Goal: Communication & Community: Answer question/provide support

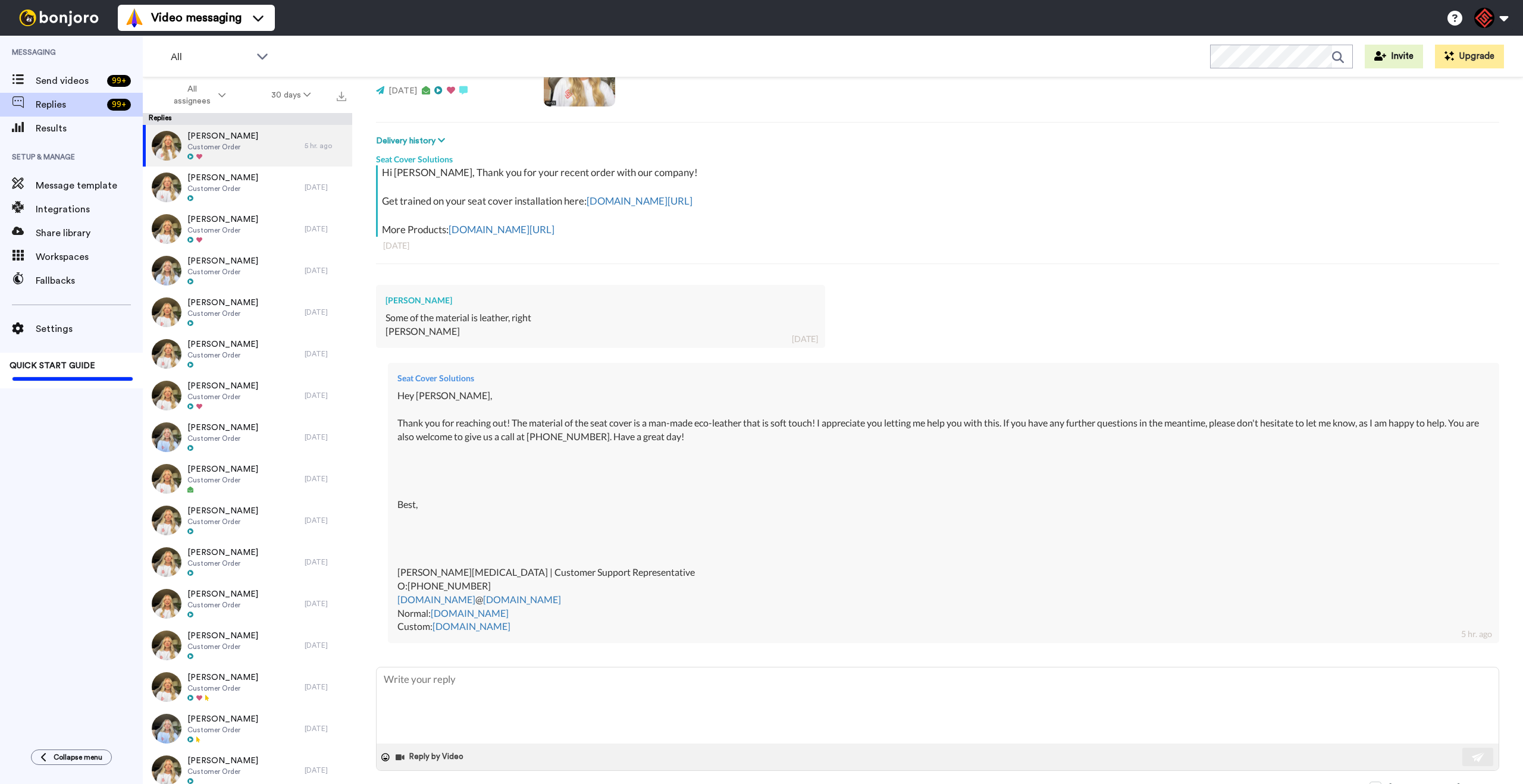
scroll to position [141, 0]
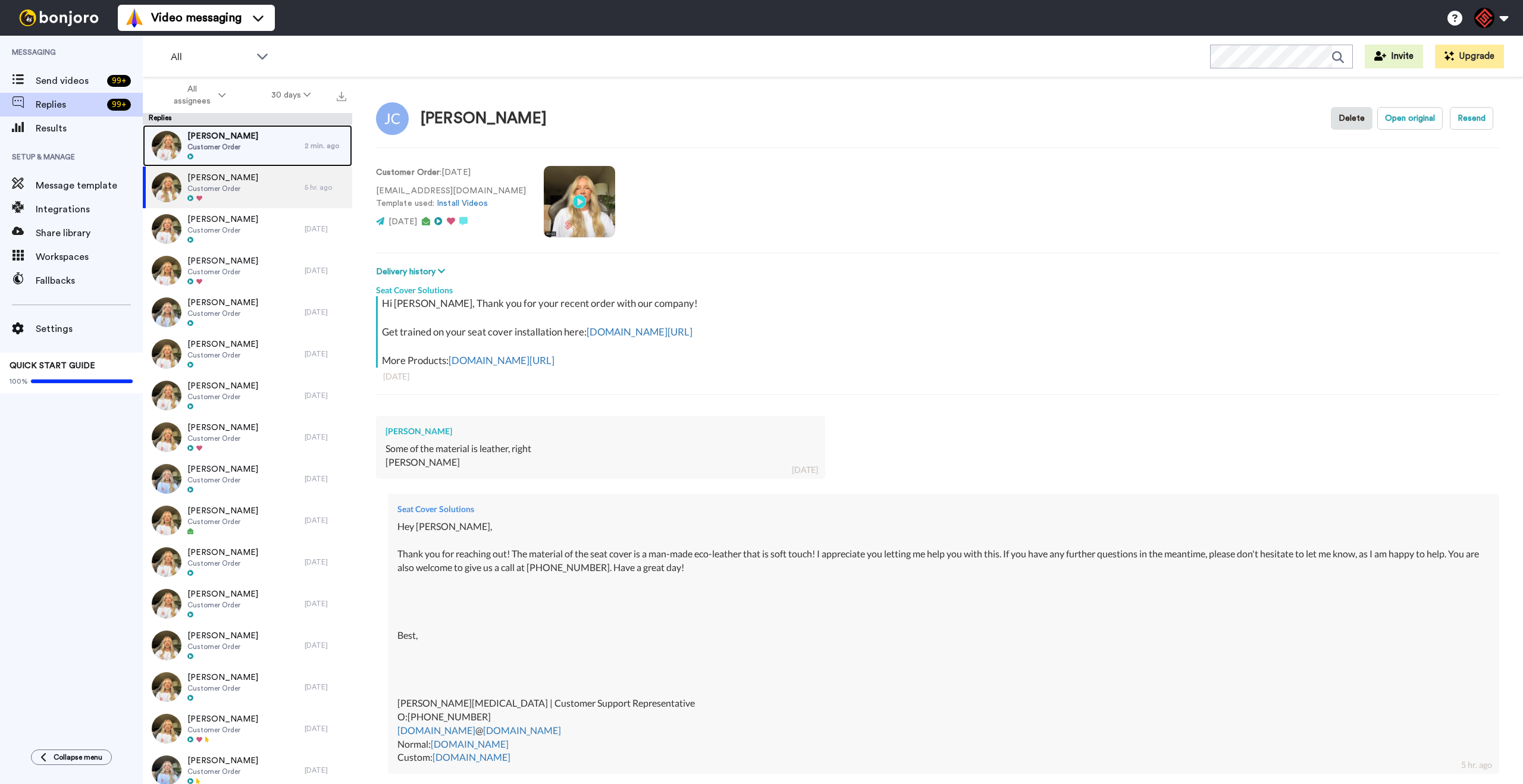
click at [253, 156] on div "Rodney Watson Customer Order" at bounding box center [223, 146] width 162 height 42
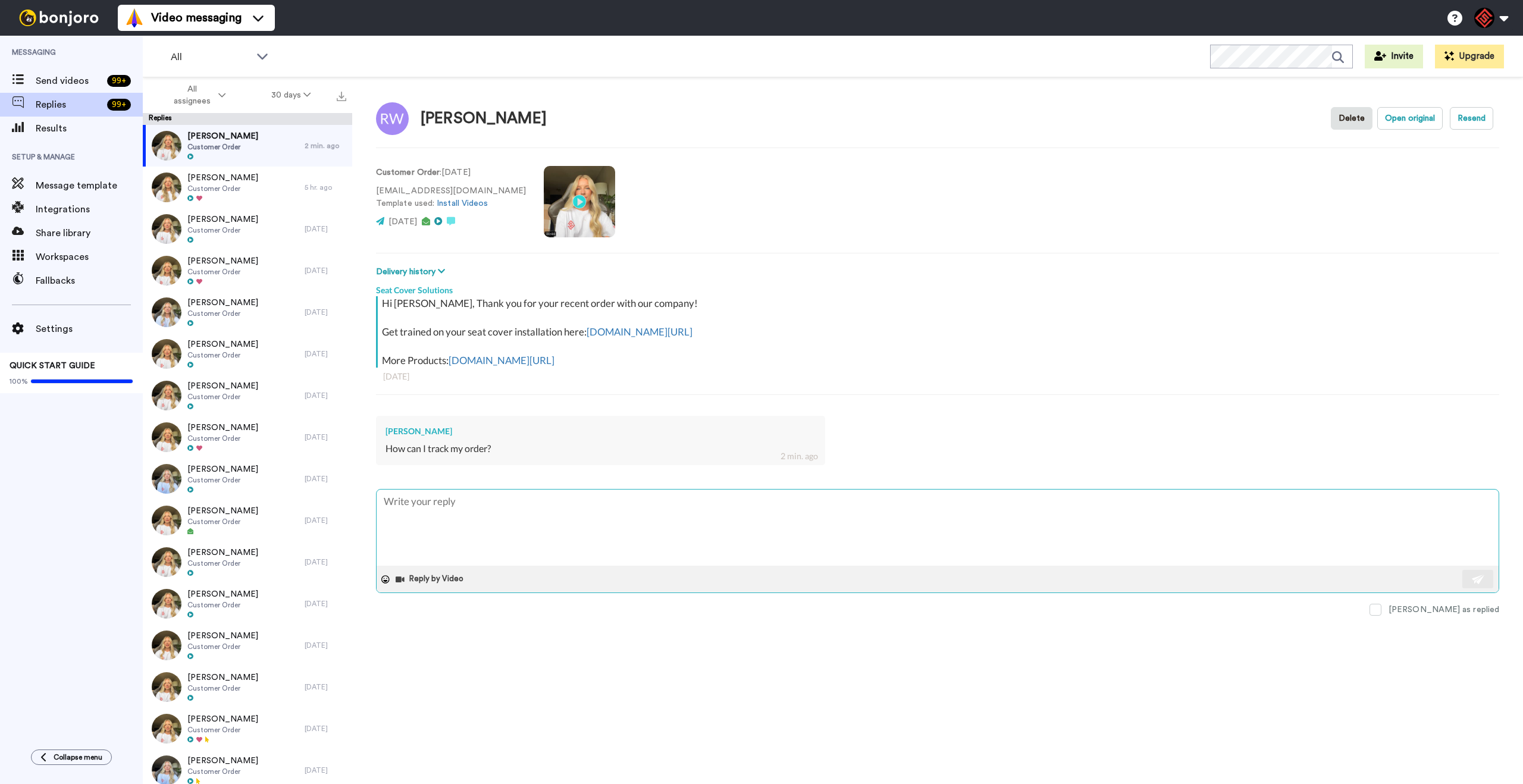
click at [545, 523] on textarea at bounding box center [938, 527] width 1122 height 76
drag, startPoint x: 528, startPoint y: 120, endPoint x: 427, endPoint y: 122, distance: 101.0
click at [427, 122] on div "Rodney Watson" at bounding box center [483, 118] width 126 height 17
drag, startPoint x: 435, startPoint y: 122, endPoint x: 426, endPoint y: 122, distance: 9.0
click at [425, 122] on div "Rodney Watson" at bounding box center [483, 118] width 126 height 17
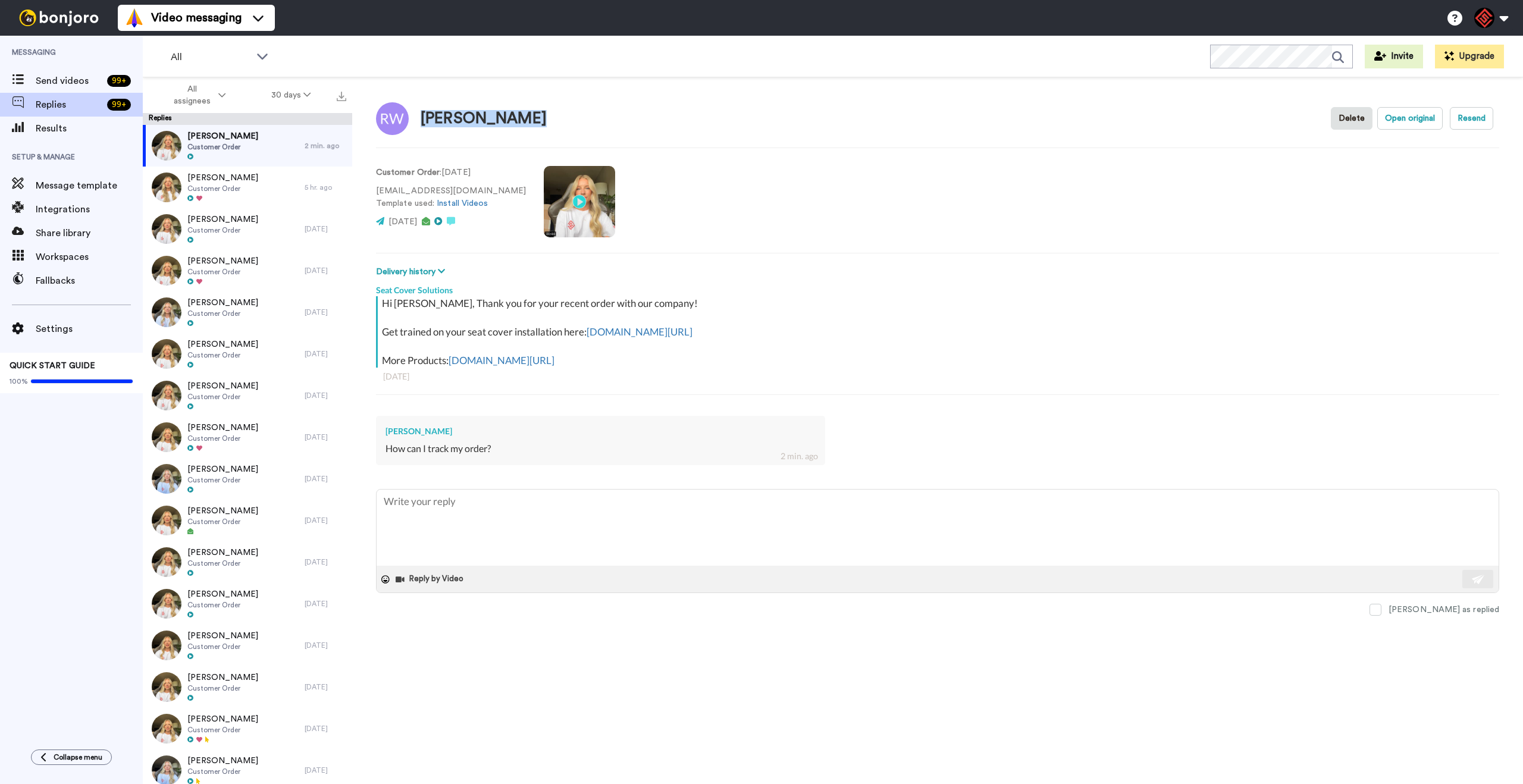
drag, startPoint x: 424, startPoint y: 122, endPoint x: 529, endPoint y: 125, distance: 105.0
click at [529, 125] on div "Rodney Watson" at bounding box center [483, 118] width 126 height 17
copy div "Rodney Watson"
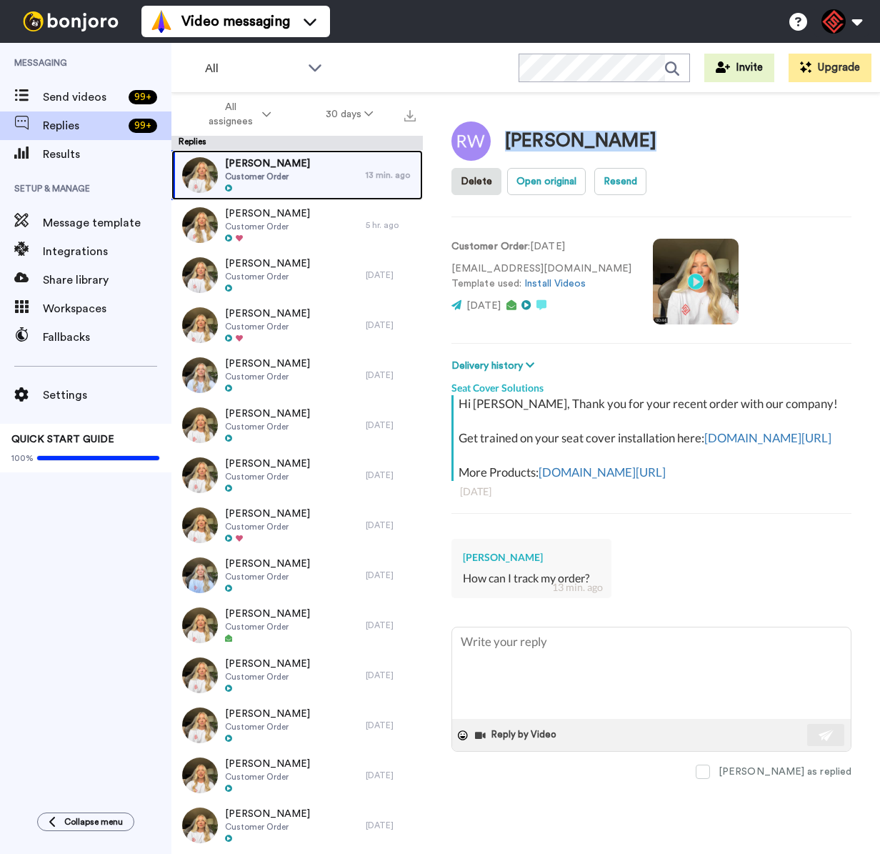
click at [260, 171] on span "Customer Order" at bounding box center [267, 176] width 85 height 11
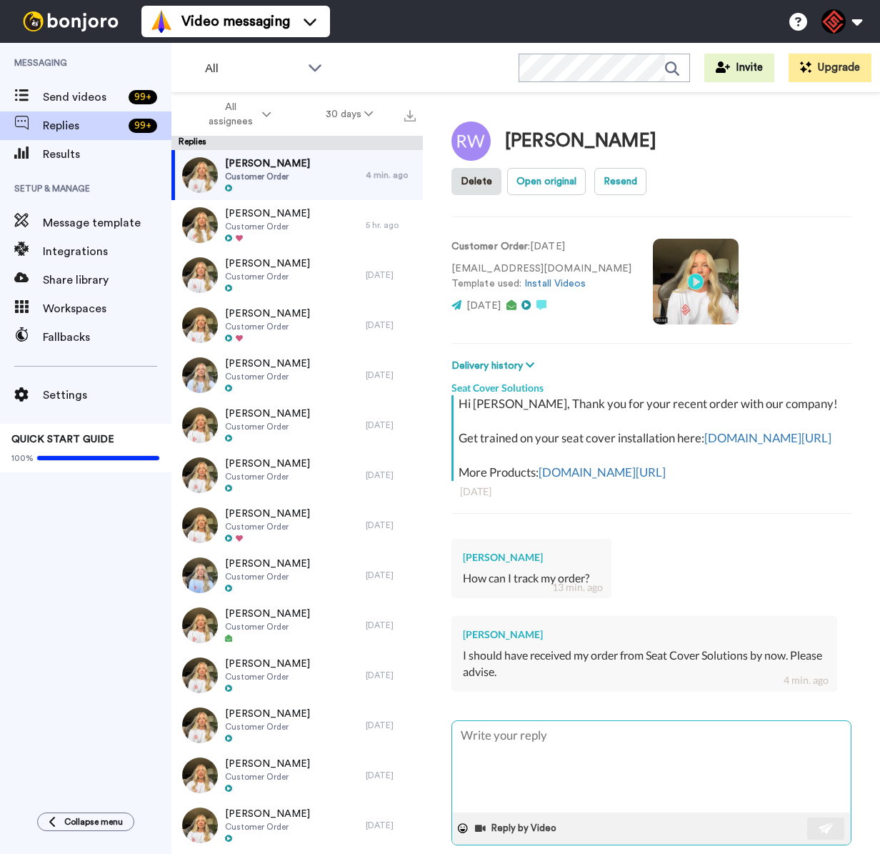
click at [566, 732] on textarea at bounding box center [651, 766] width 399 height 91
type textarea "x"
type textarea "H"
type textarea "x"
type textarea "He"
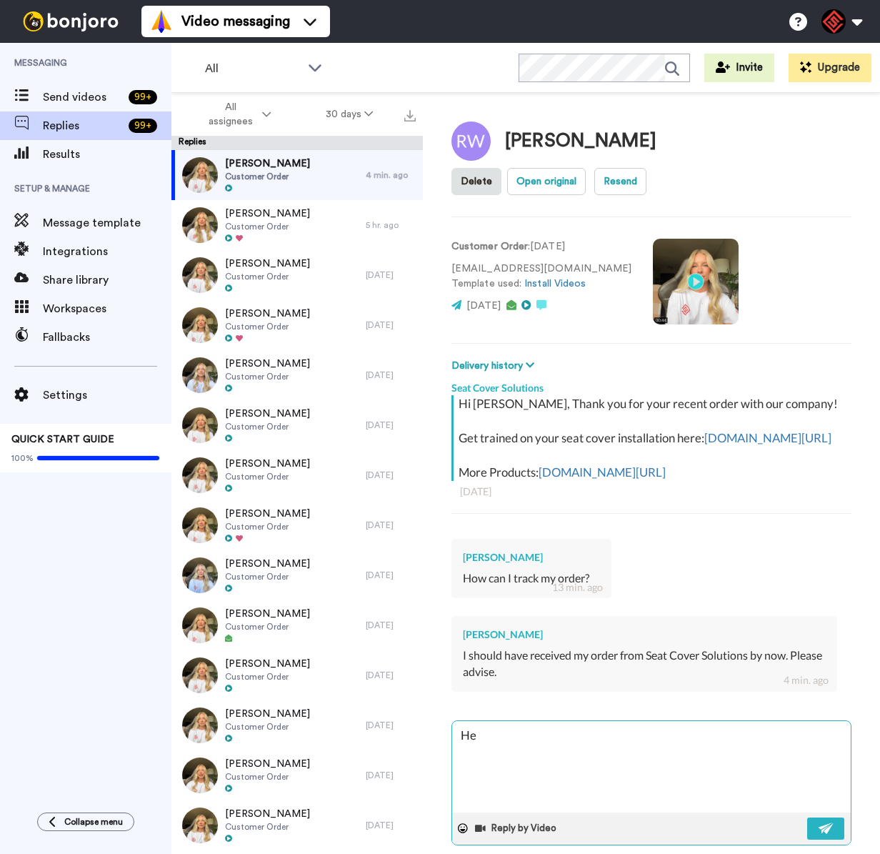
type textarea "x"
type textarea "Hey"
type textarea "x"
type textarea "Hey"
type textarea "x"
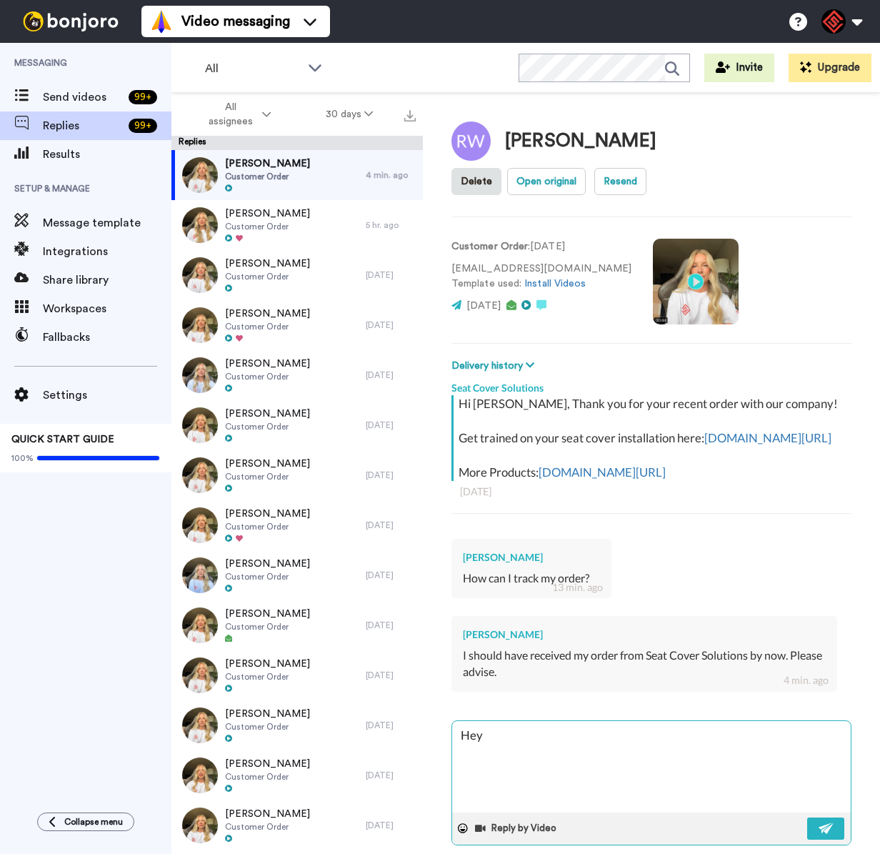
type textarea "Hey R"
type textarea "x"
type textarea "Hey Ro"
type textarea "x"
type textarea "Hey Rod"
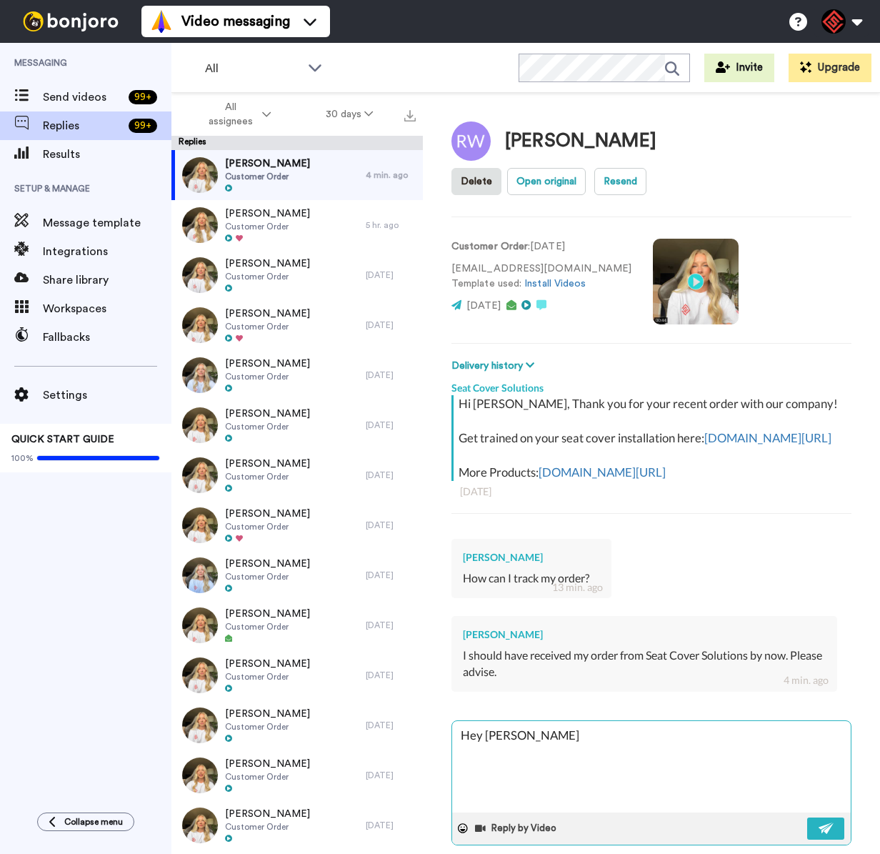
type textarea "x"
type textarea "Hey Rodn"
type textarea "x"
type textarea "Hey Rodne"
type textarea "x"
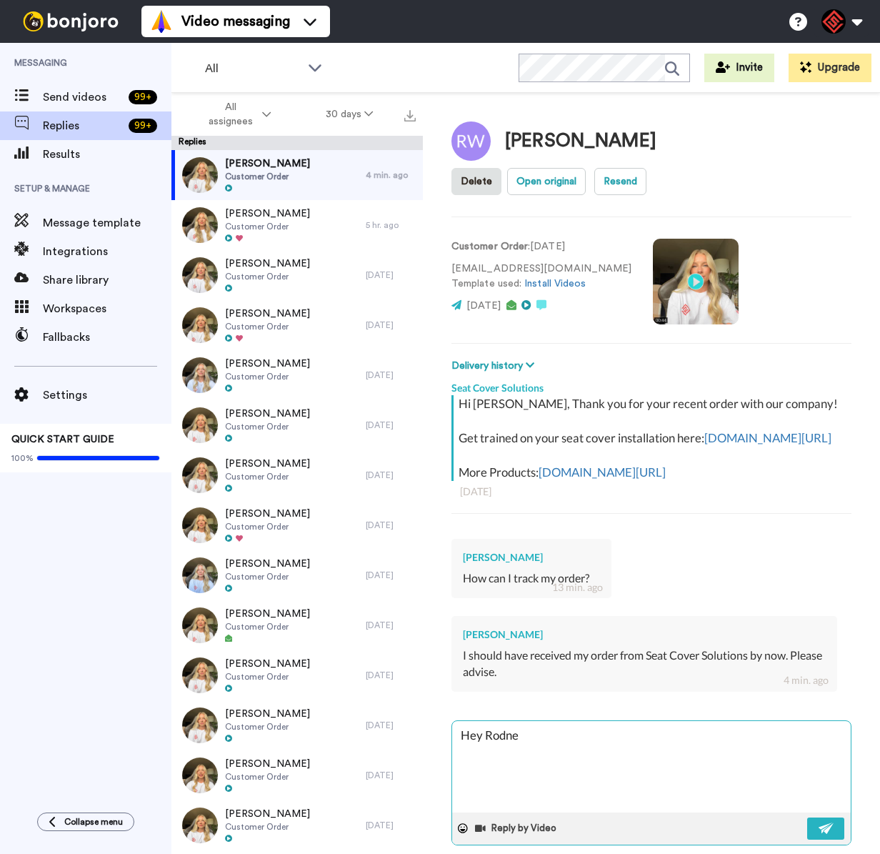
type textarea "Hey Rodney"
type textarea "x"
type textarea "Hey Rodney,"
type textarea "x"
type textarea "Hey Rodney,"
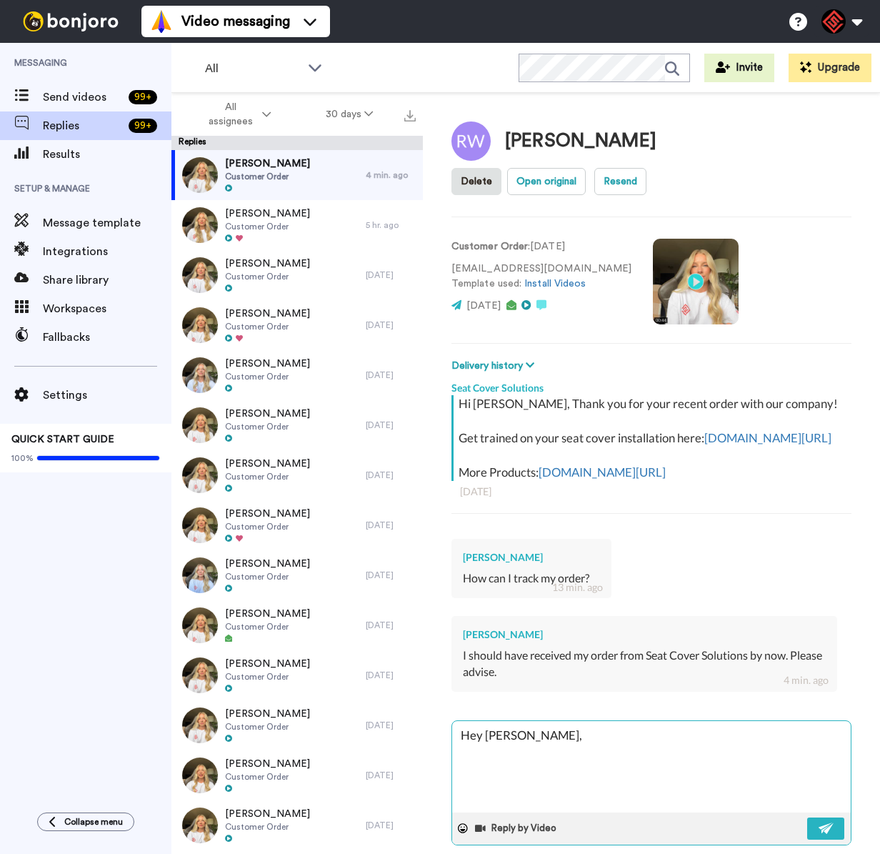
type textarea "x"
type textarea "Hey Rodney,"
type textarea "x"
type textarea "Hey Rodney, T"
type textarea "x"
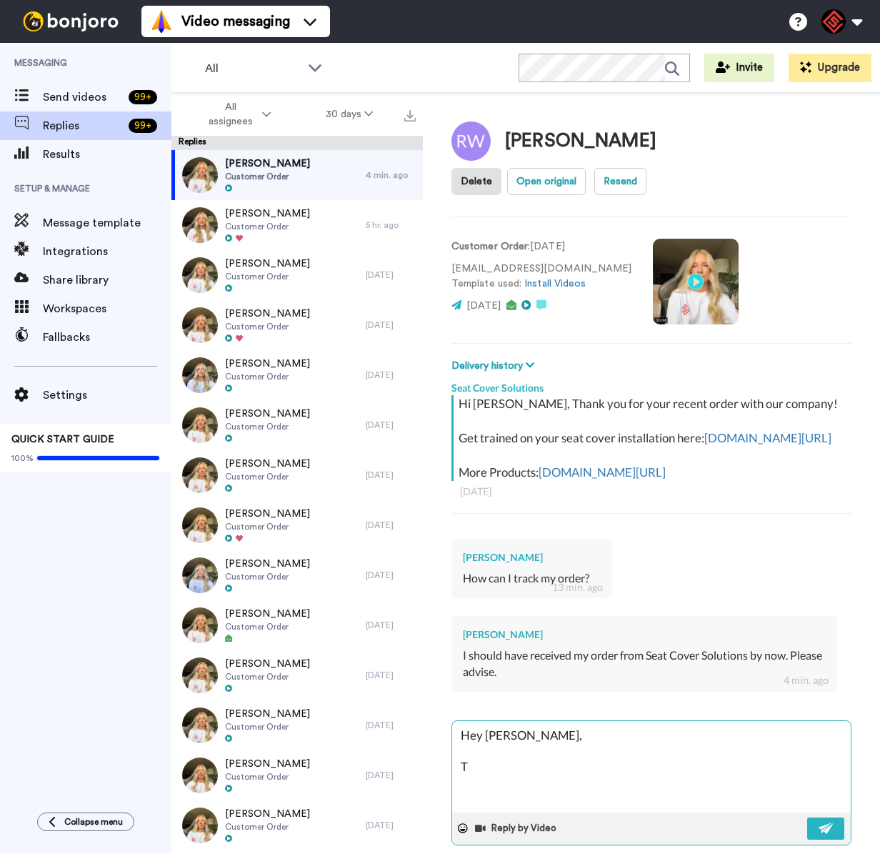
type textarea "Hey Rodney, Th"
type textarea "x"
type textarea "Hey Rodney, Tha"
type textarea "x"
type textarea "Hey Rodney, Than"
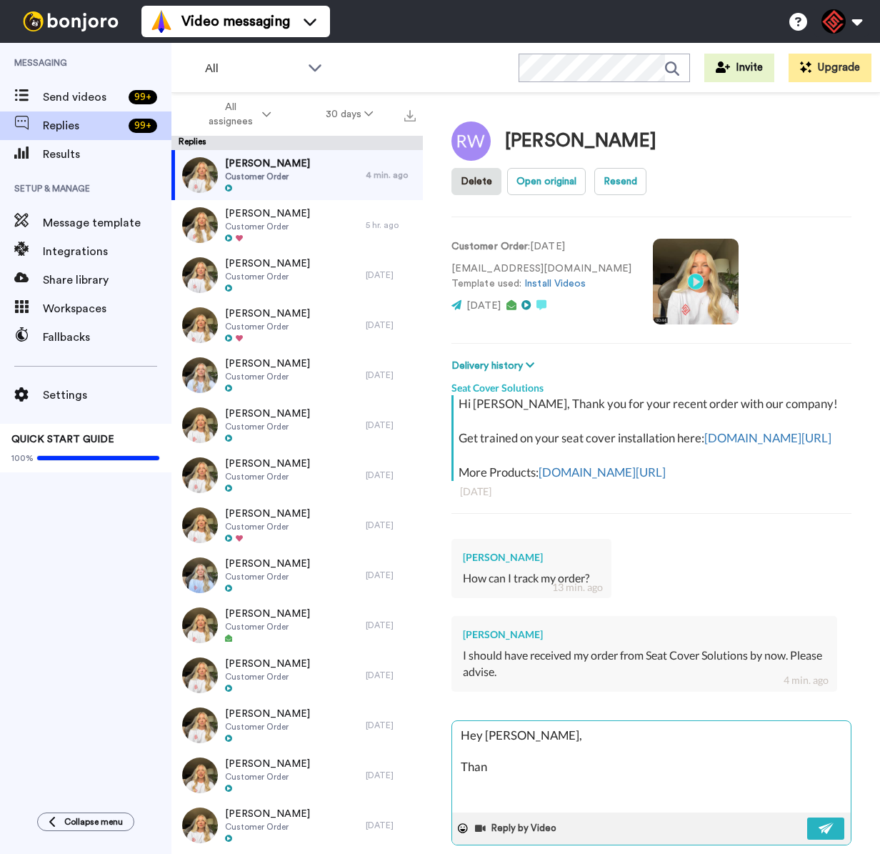
type textarea "x"
type textarea "Hey Rodney, Thank"
type textarea "x"
type textarea "Hey Rodney, Thank"
type textarea "x"
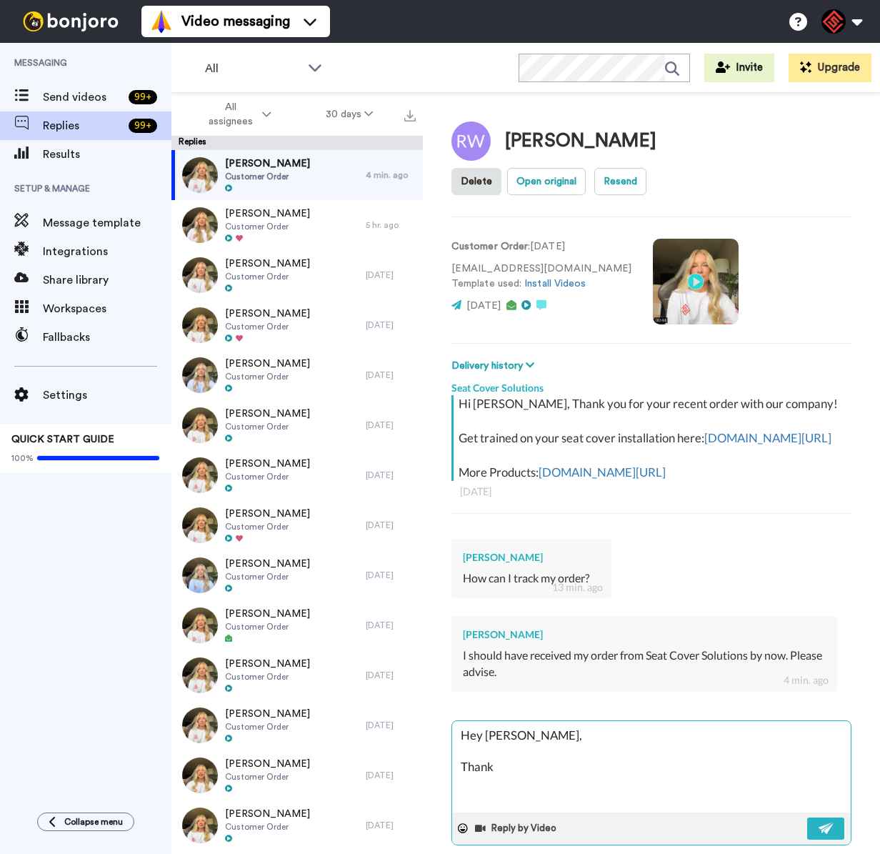
type textarea "Hey Rodney, Thank y"
type textarea "x"
type textarea "Hey Rodney, Thank yo"
type textarea "x"
type textarea "Hey Rodney, Thank you"
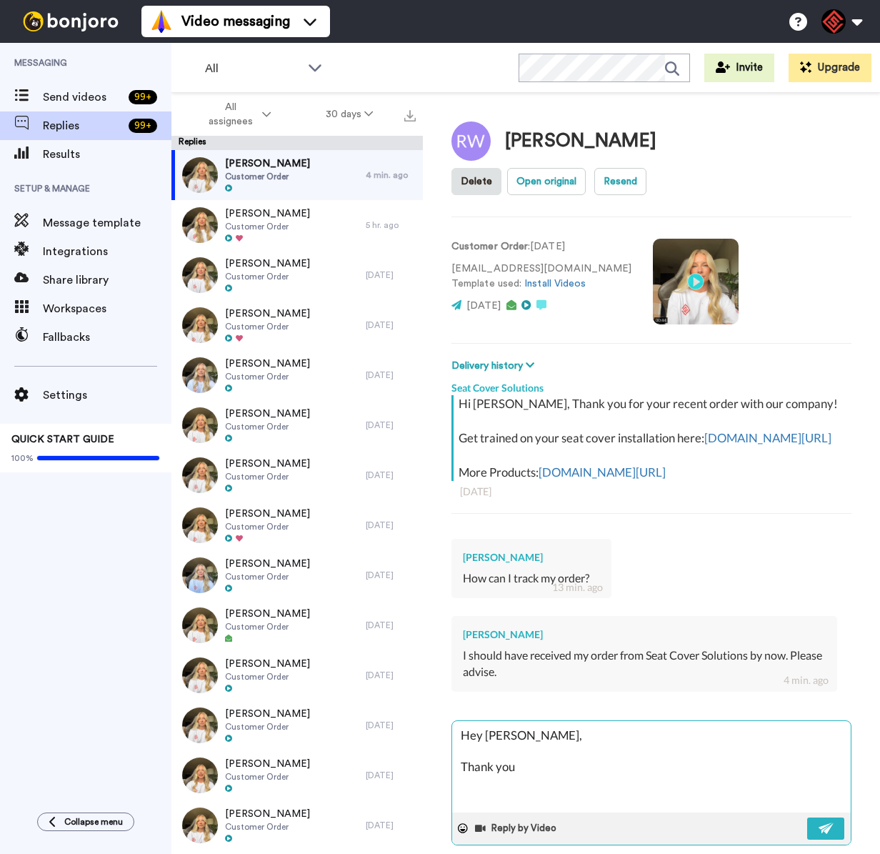
type textarea "x"
type textarea "Hey Rodney, Thank you"
type textarea "x"
type textarea "Hey Rodney, Thank you f"
type textarea "x"
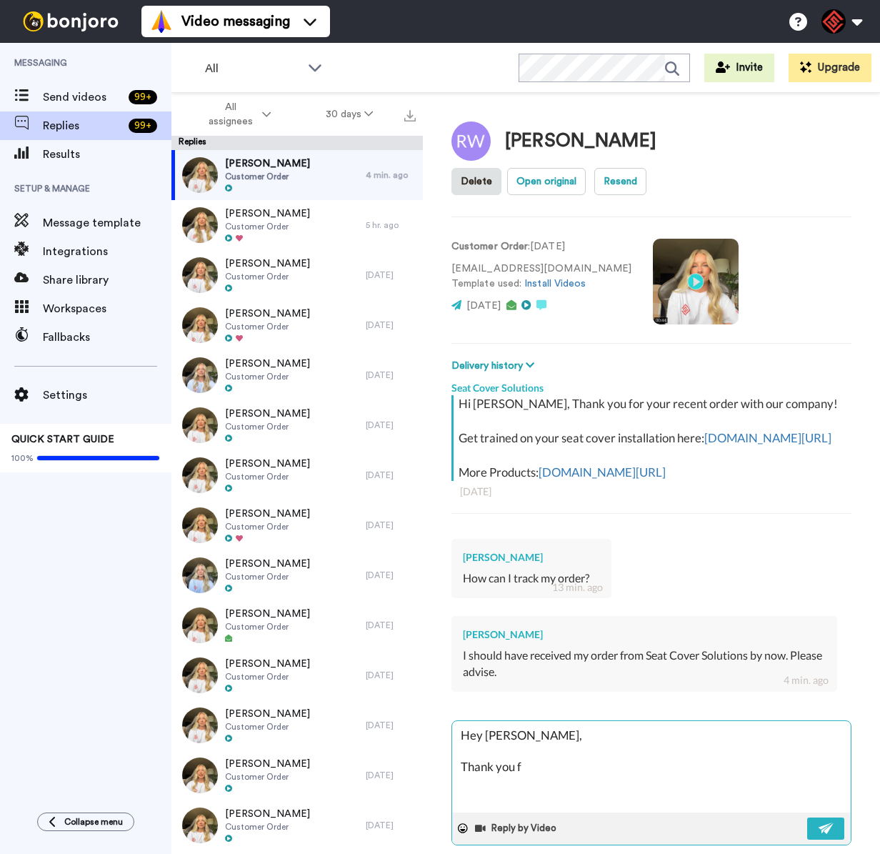
type textarea "Hey Rodney, Thank you fo"
type textarea "x"
type textarea "Hey Rodney, Thank you for"
type textarea "x"
type textarea "Hey Rodney, Thank you for"
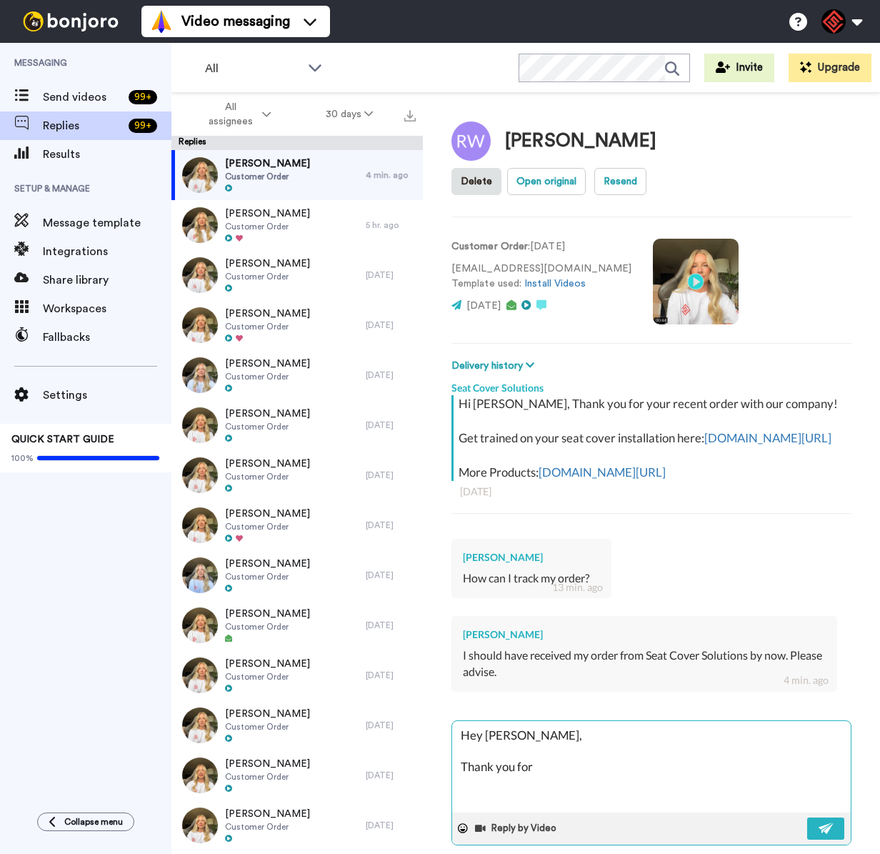
type textarea "x"
type textarea "Hey Rodney, Thank you for r"
type textarea "x"
type textarea "Hey Rodney, Thank you for re"
type textarea "x"
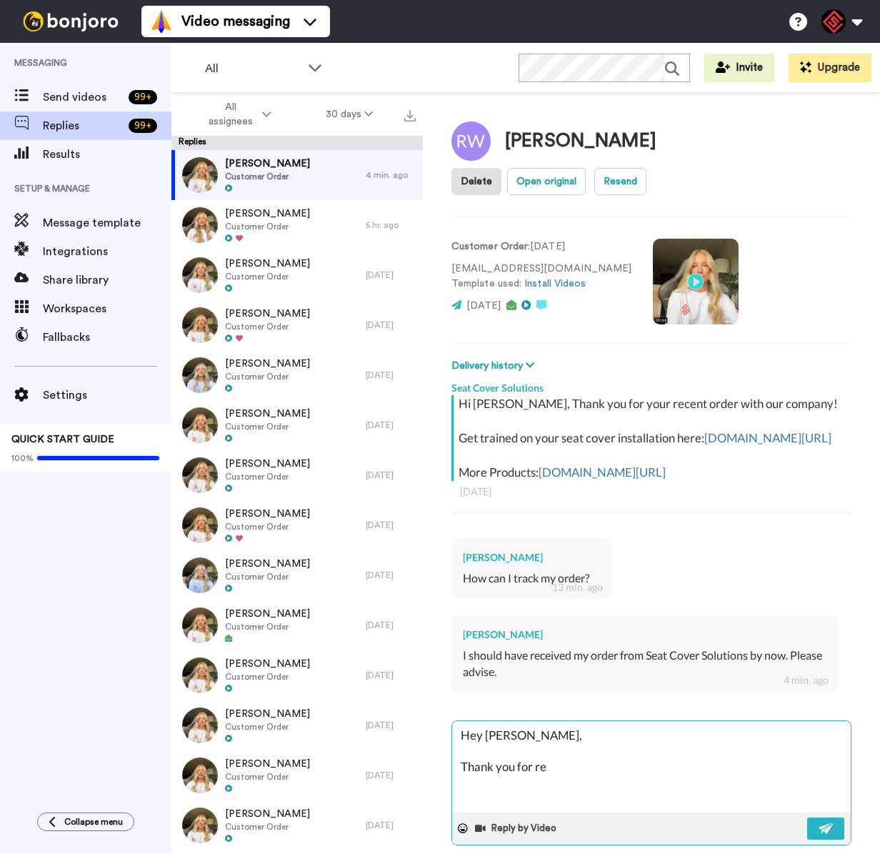
type textarea "Hey Rodney, Thank you for rea"
type textarea "x"
type textarea "Hey Rodney, Thank you for reah"
type textarea "x"
type textarea "Hey Rodney, Thank you for reahc"
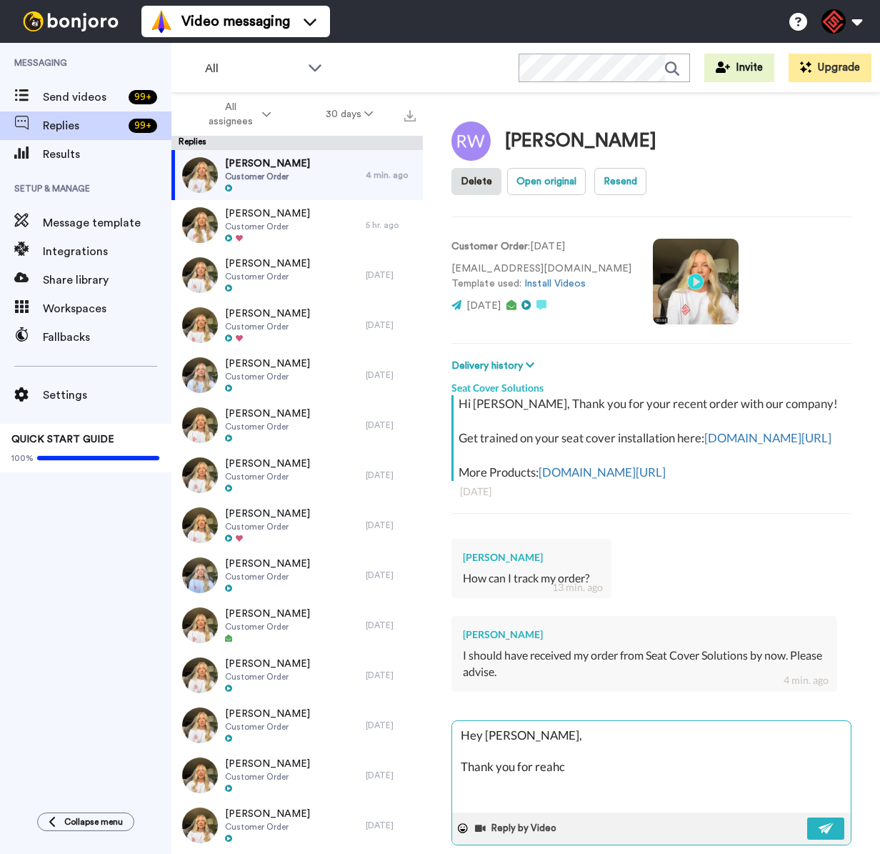
type textarea "x"
type textarea "Hey Rodney, Thank you for reahci"
type textarea "x"
type textarea "Hey Rodney, Thank you for reahcin"
type textarea "x"
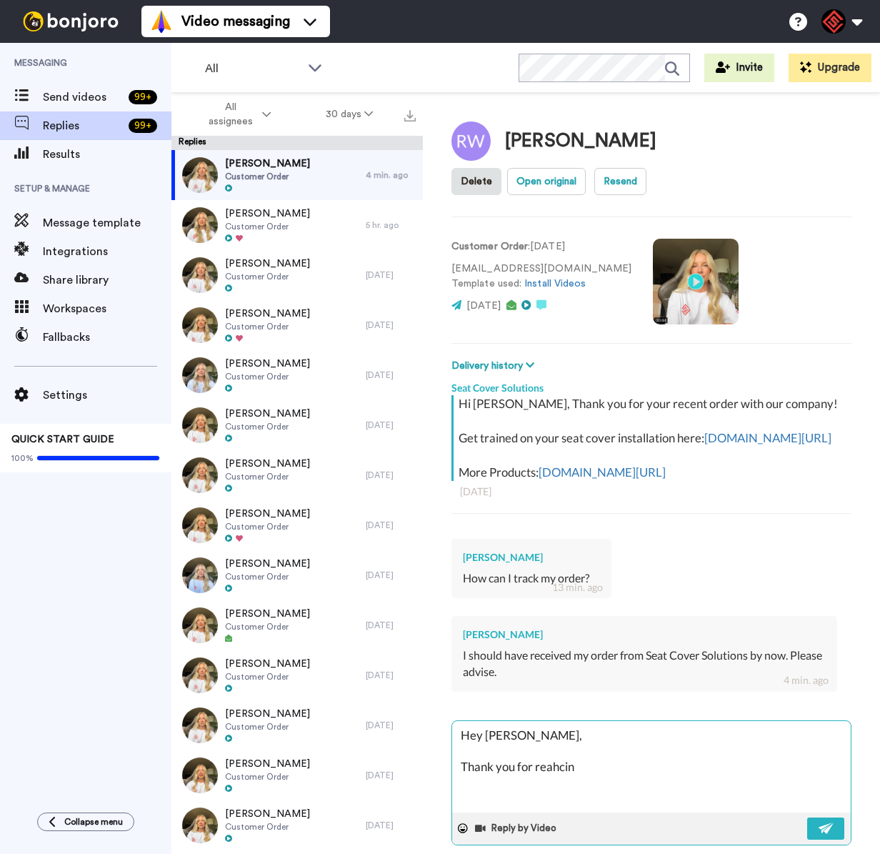
type textarea "Hey Rodney, Thank you for reahcing"
type textarea "x"
type textarea "Hey Rodney, Thank you for reahcing"
type textarea "x"
type textarea "Hey Rodney, Thank you for reahcing o"
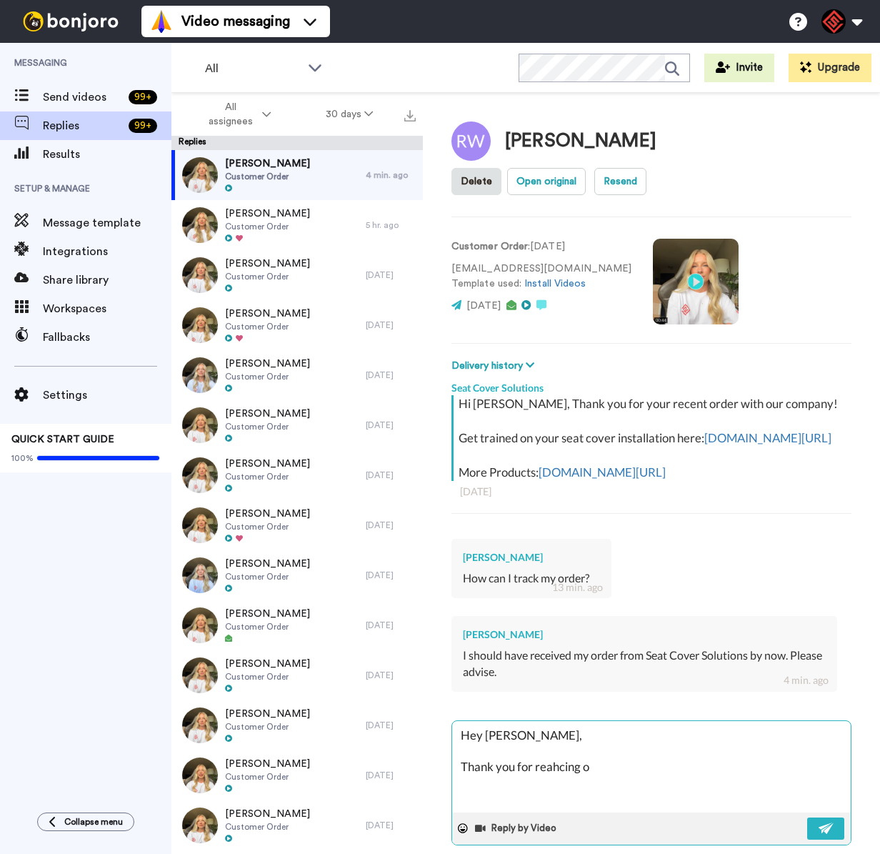
type textarea "x"
type textarea "Hey Rodney, Thank you for reahcing ou"
type textarea "x"
type textarea "Hey Rodney, Thank you for reahcing out"
type textarea "x"
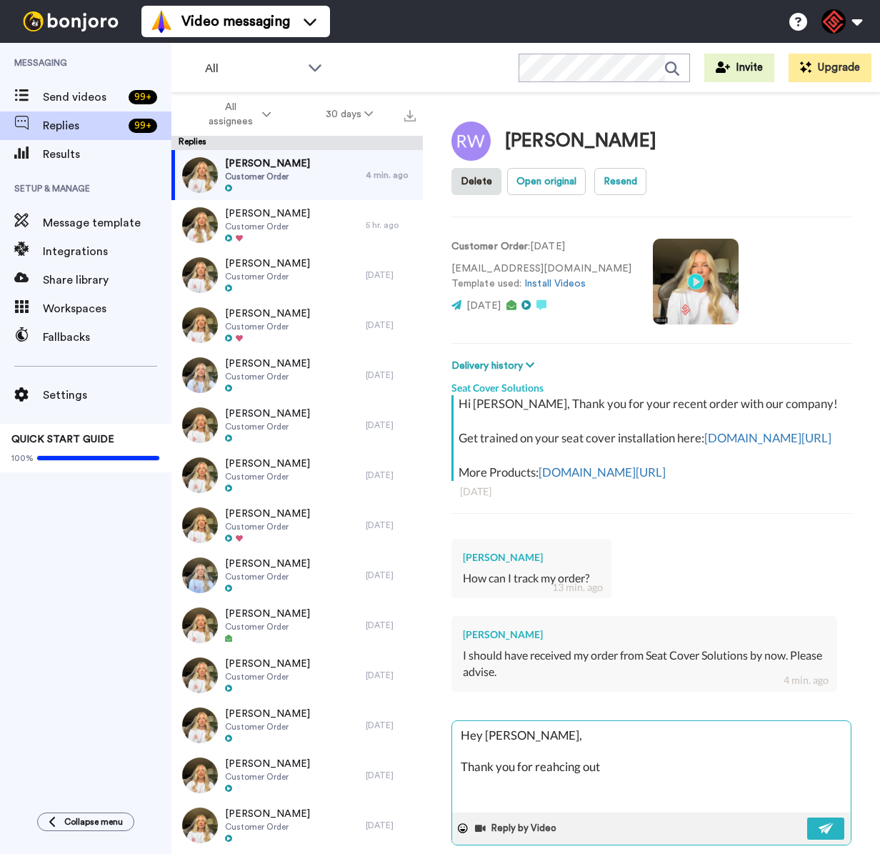
type textarea "Hey Rodney, Thank you for reahcing out"
type textarea "x"
type textarea "Hey Rodney, Thank you for reahcing out t"
type textarea "x"
type textarea "Hey Rodney, Thank you for reahcing out"
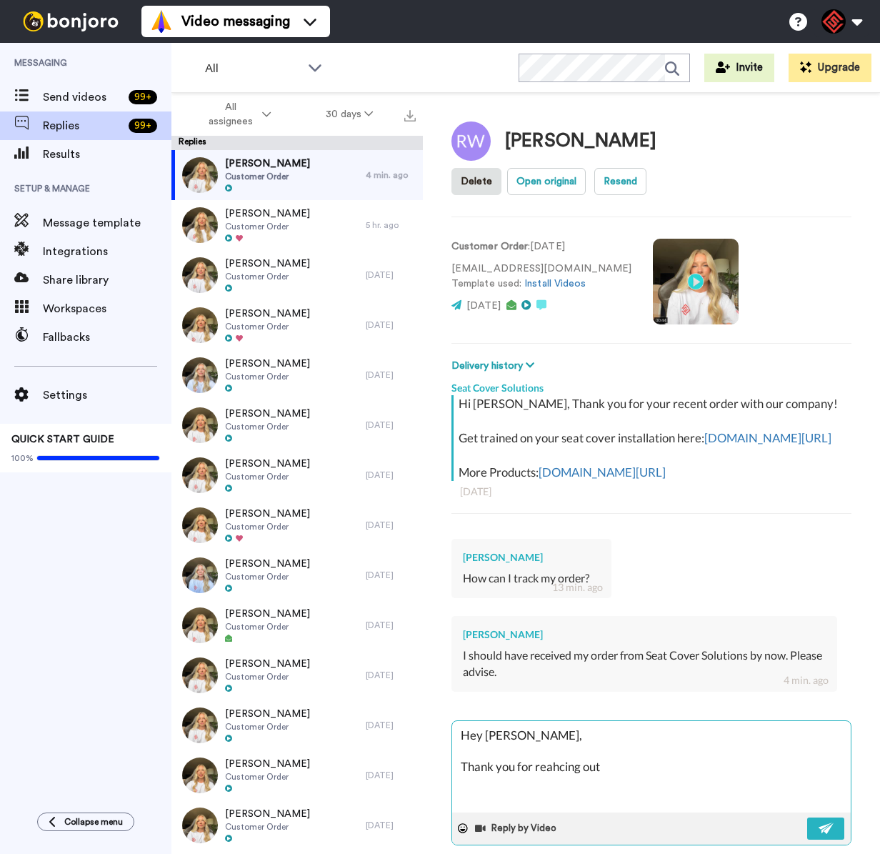
type textarea "x"
type textarea "Hey Rodney, Thank you for reahcing out"
type textarea "x"
type textarea "Hey Rodney, Thank you for reahcing out,"
type textarea "x"
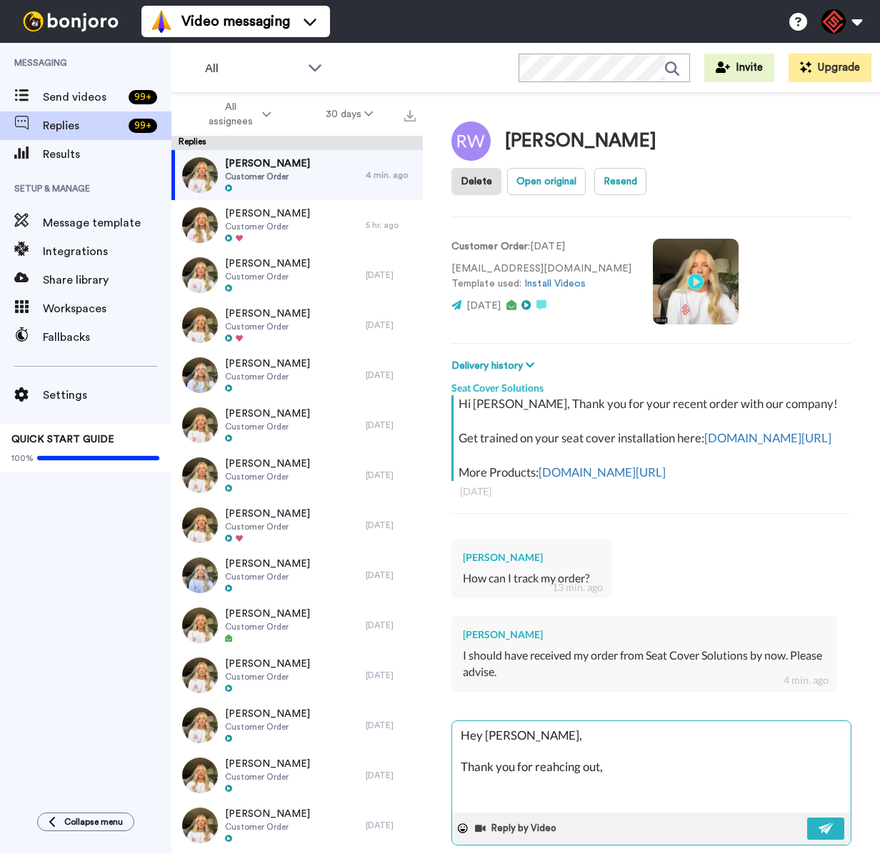
type textarea "Hey Rodney, Thank you for reahcing out,"
type textarea "x"
type textarea "Hey Rodney, Thank you for reahcing out, I"
type textarea "x"
type textarea "Hey Rodney, Thank you for reahcing out, I"
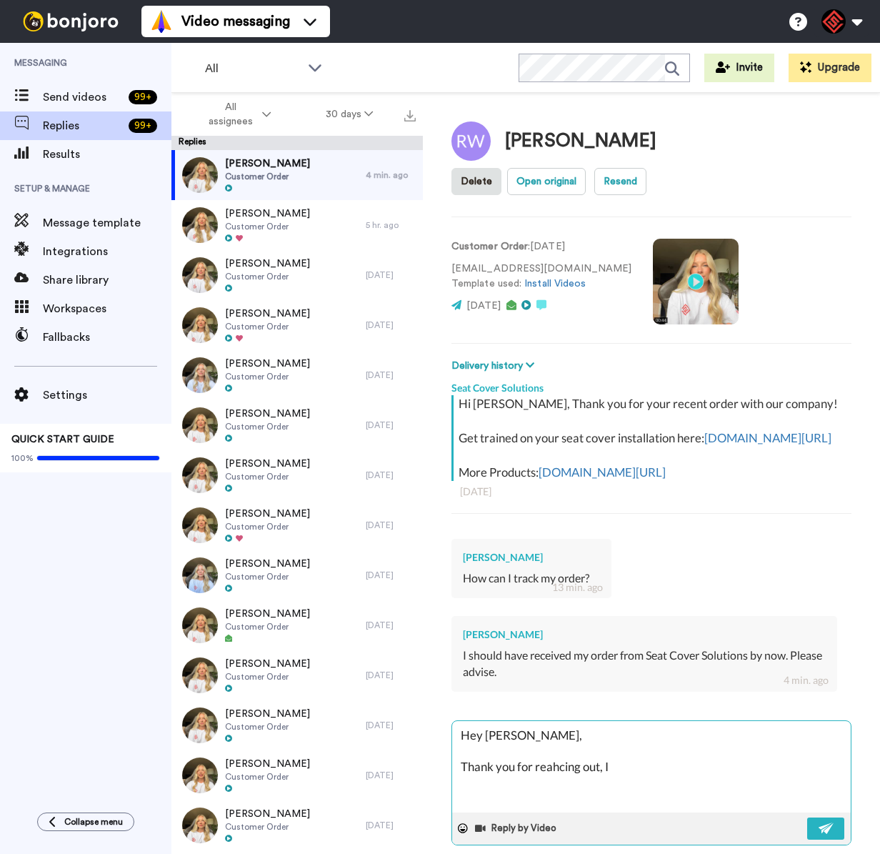
type textarea "x"
type textarea "Hey Rodney, Thank you for reahcing out, I a"
type textarea "x"
type textarea "Hey Rodney, Thank you for reahcing out, I am"
type textarea "x"
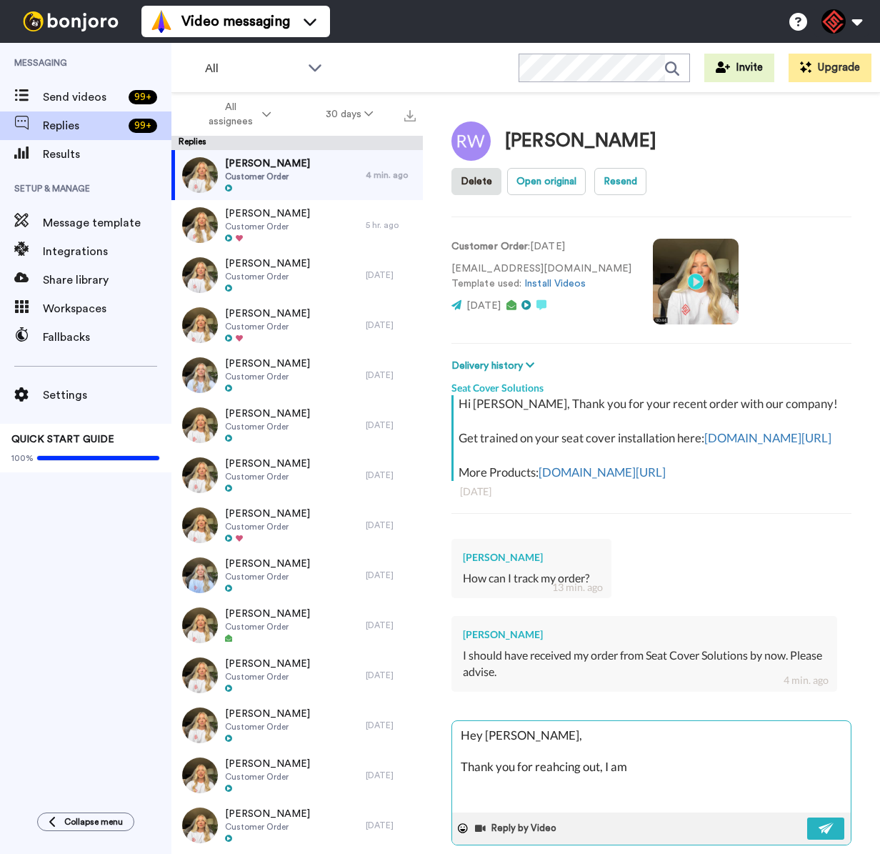
type textarea "Hey Rodney, Thank you for reahcing out, I am"
type textarea "x"
type textarea "Hey Rodney, Thank you for reahcing out, I am h"
type textarea "x"
type textarea "Hey Rodney, Thank you for reahcing out, I am ha"
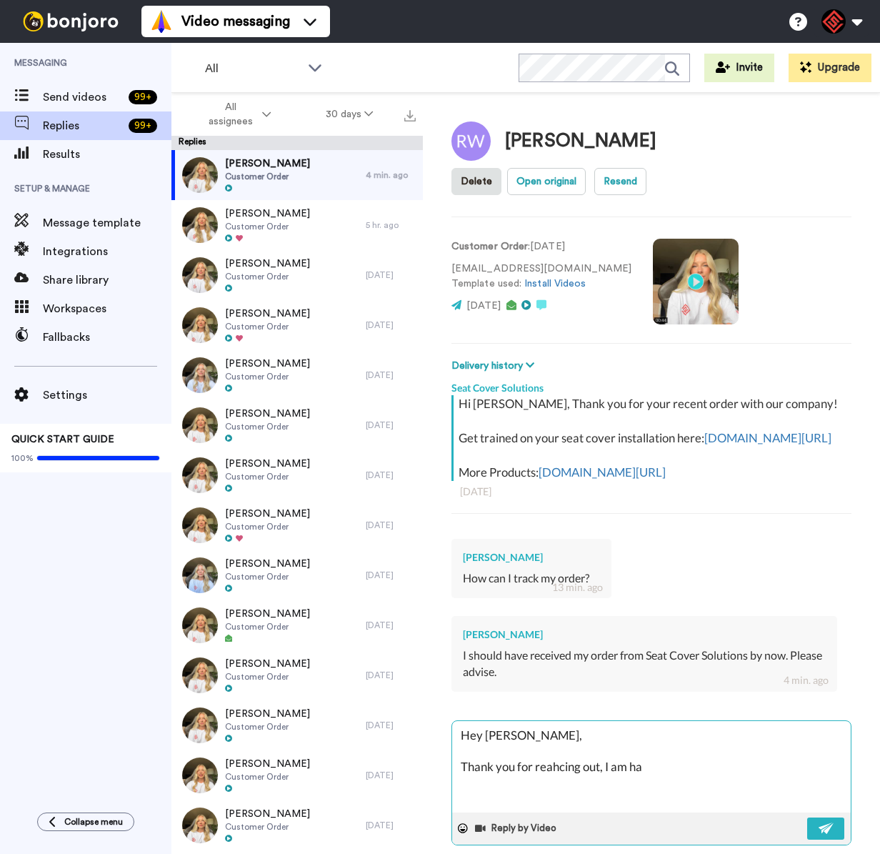
type textarea "x"
type textarea "Hey Rodney, Thank you for reahcing out, I am hap"
type textarea "x"
type textarea "Hey Rodney, Thank you for reahcing out, I am happ"
type textarea "x"
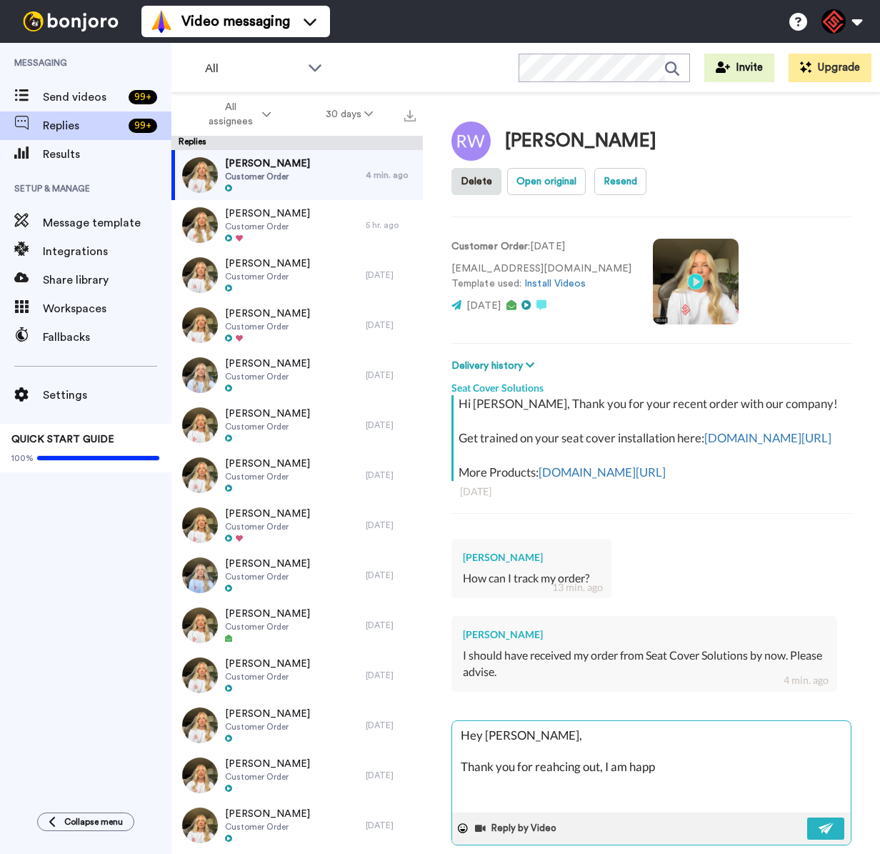
type textarea "Hey Rodney, Thank you for reahcing out, I am happy"
type textarea "x"
type textarea "Hey Rodney, Thank you for reahcing out, I am happy"
type textarea "x"
type textarea "Hey Rodney, Thank you for reahcing out, I am happy t"
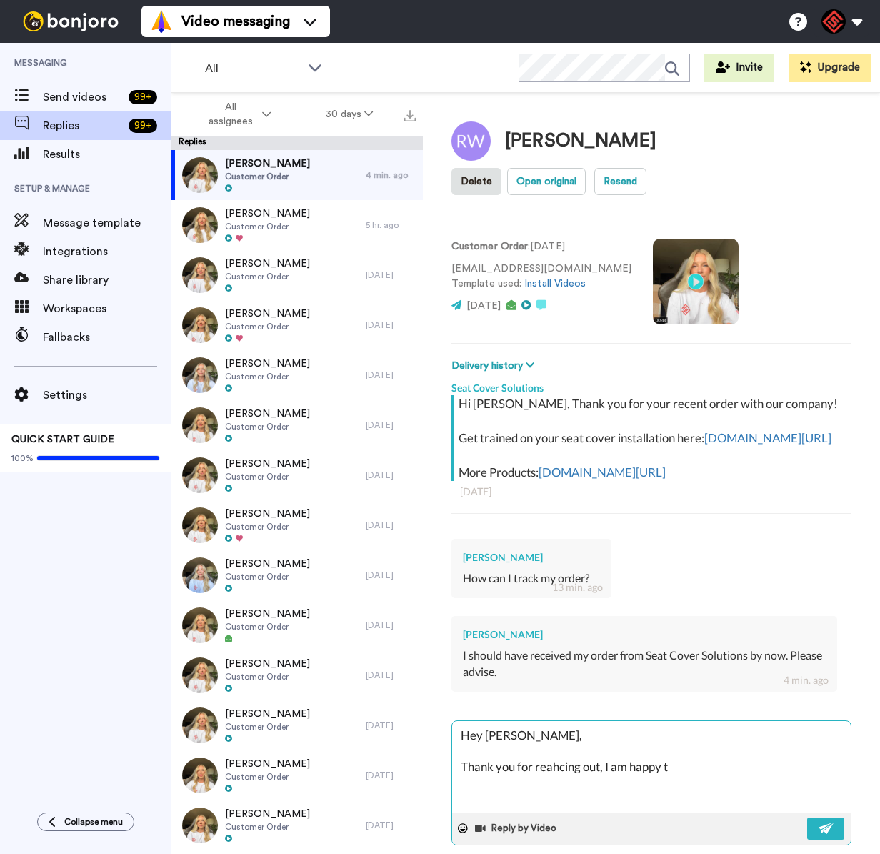
type textarea "x"
type textarea "Hey Rodney, Thank you for reahcing out, I am happy to"
type textarea "x"
type textarea "Hey Rodney, Thank you for reahcing out, I am happy to"
type textarea "x"
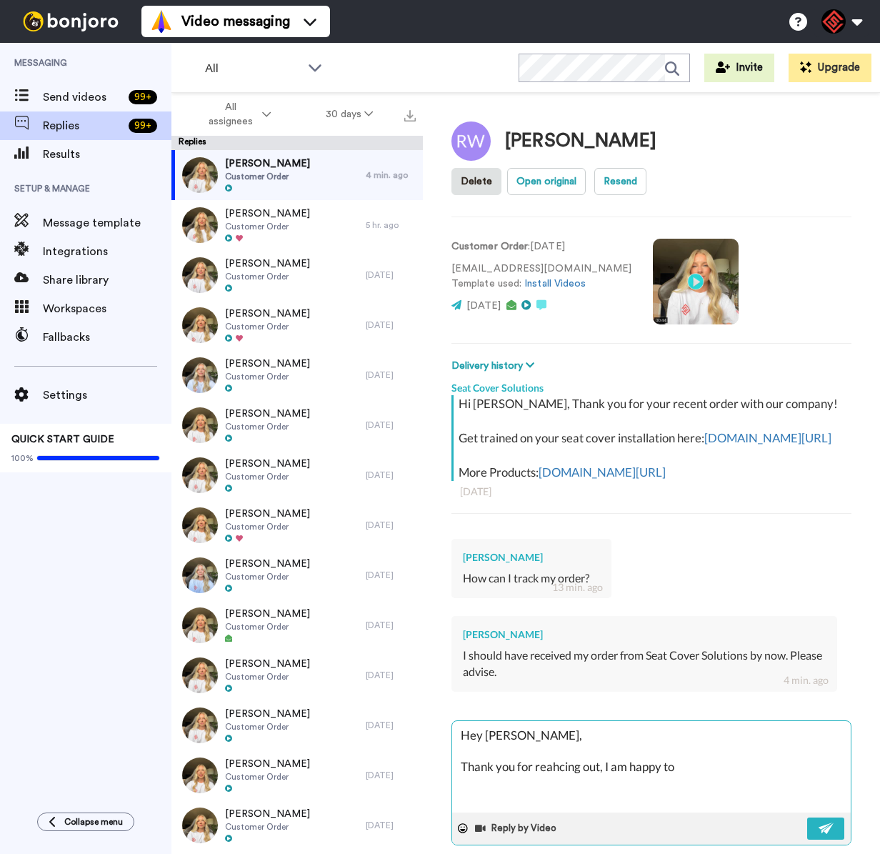
type textarea "Hey Rodney, Thank you for reahcing out, I am happy to h"
type textarea "x"
type textarea "Hey Rodney, Thank you for reahcing out, I am happy to he"
type textarea "x"
type textarea "Hey Rodney, Thank you for reahcing out, I am happy to hel"
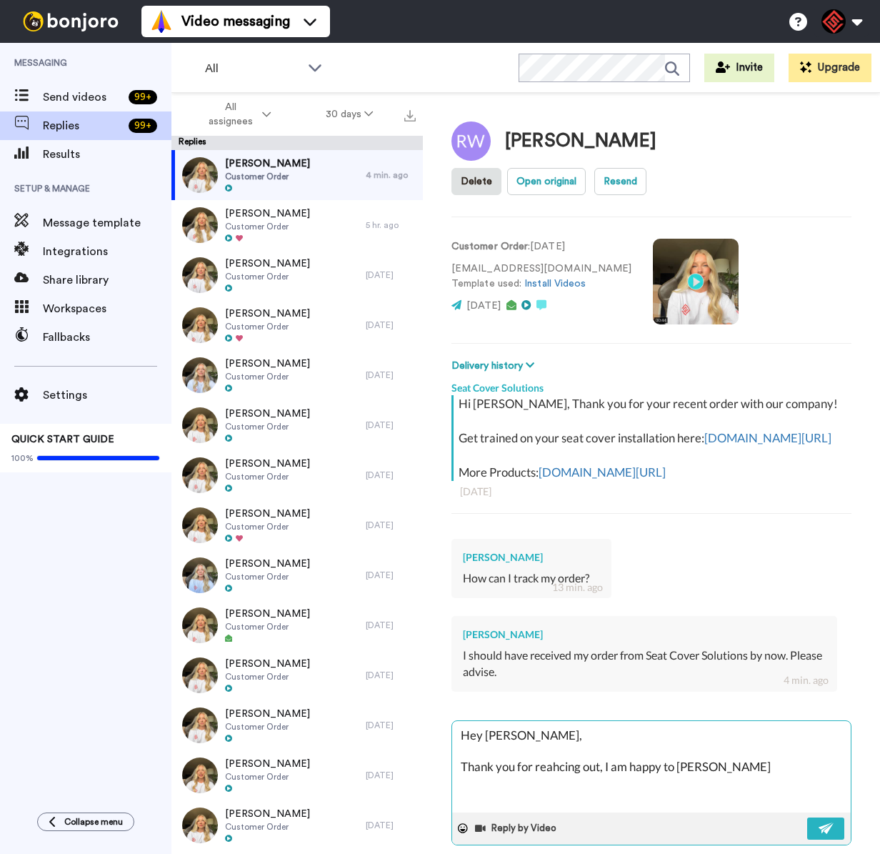
type textarea "x"
type textarea "Hey Rodney, Thank you for reahcing out, I am happy to help"
type textarea "x"
type textarea "Hey Rodney, Thank you for reahcing out, I am happy to help"
type textarea "x"
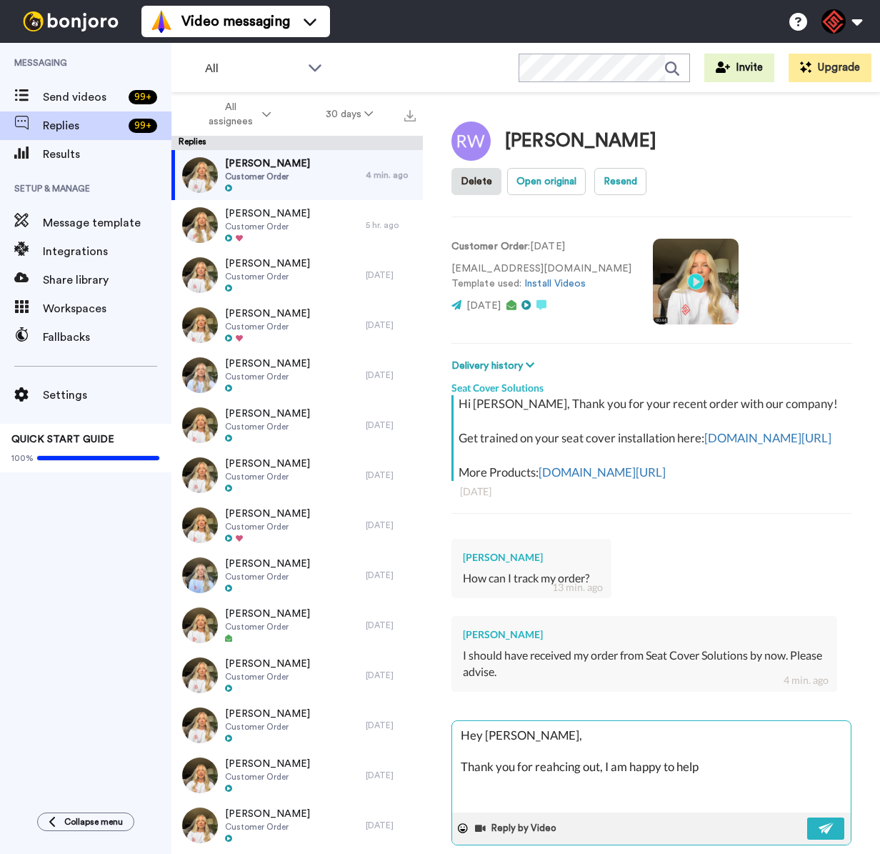
type textarea "Hey Rodney, Thank you for reahcing out, I am happy to help w"
type textarea "x"
type textarea "Hey Rodney, Thank you for reahcing out, I am happy to help wi"
type textarea "x"
type textarea "Hey Rodney, Thank you for reahcing out, I am happy to help wit"
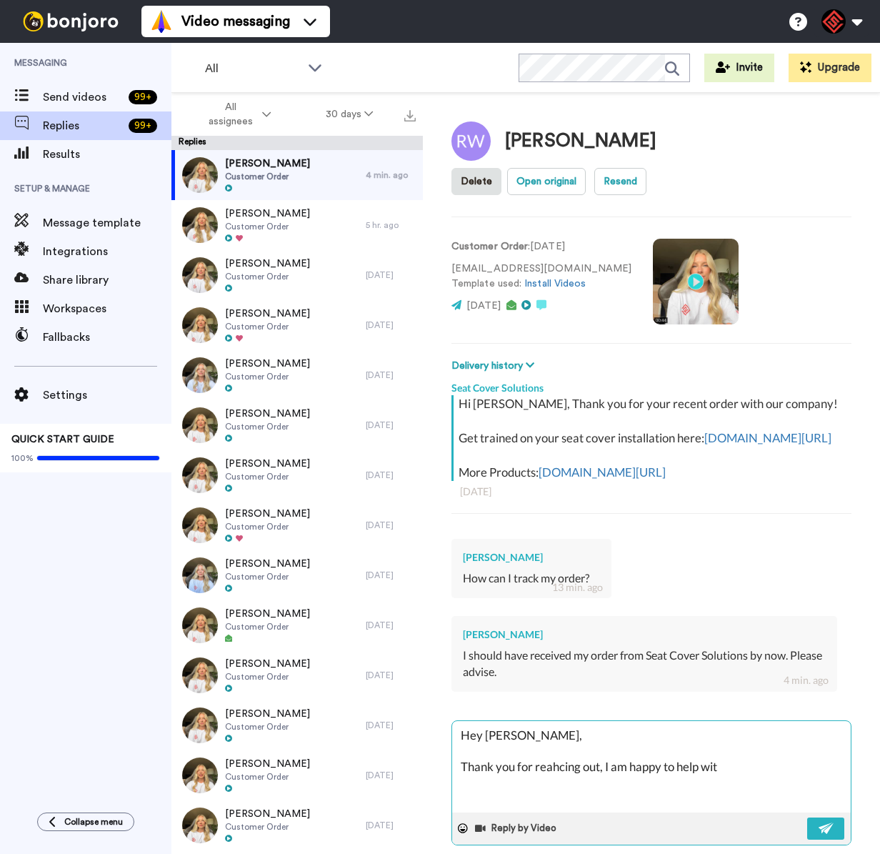
type textarea "x"
type textarea "Hey Rodney, Thank you for reahcing out, I am happy to help wit"
type textarea "x"
type textarea "Hey Rodney, Thank you for reahcing out, I am happy to help wit t"
type textarea "x"
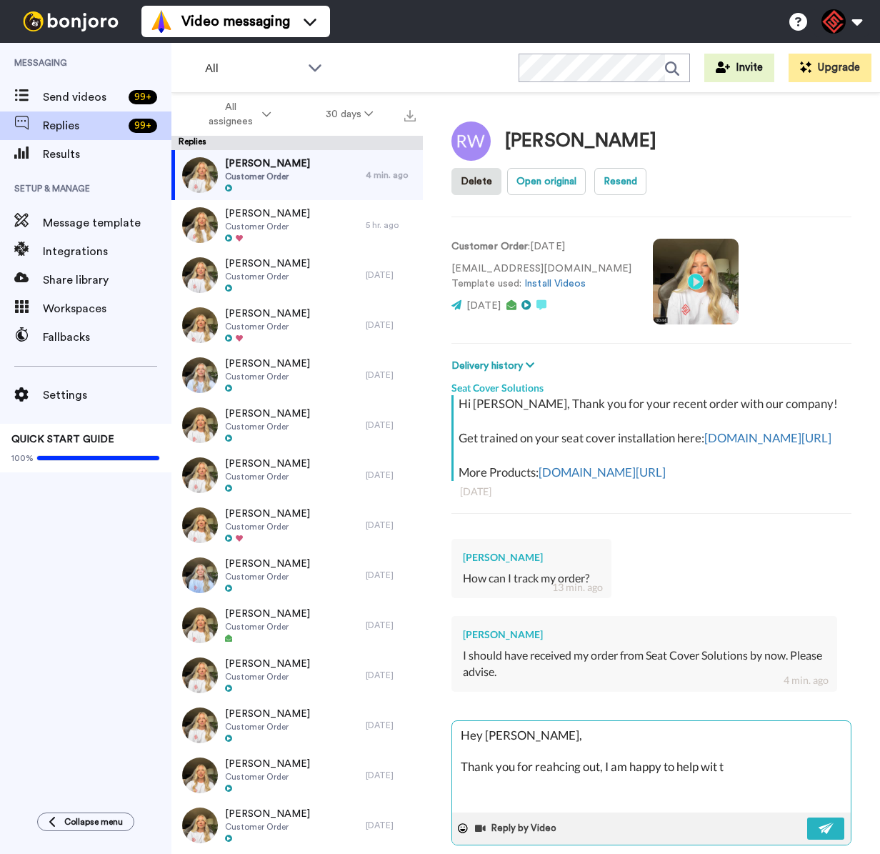
type textarea "Hey Rodney, Thank you for reahcing out, I am happy to help wit th"
type textarea "x"
type textarea "Hey Rodney, Thank you for reahcing out, I am happy to help wit thi"
type textarea "x"
type textarea "Hey Rodney, Thank you for reahcing out, I am happy to help wit this"
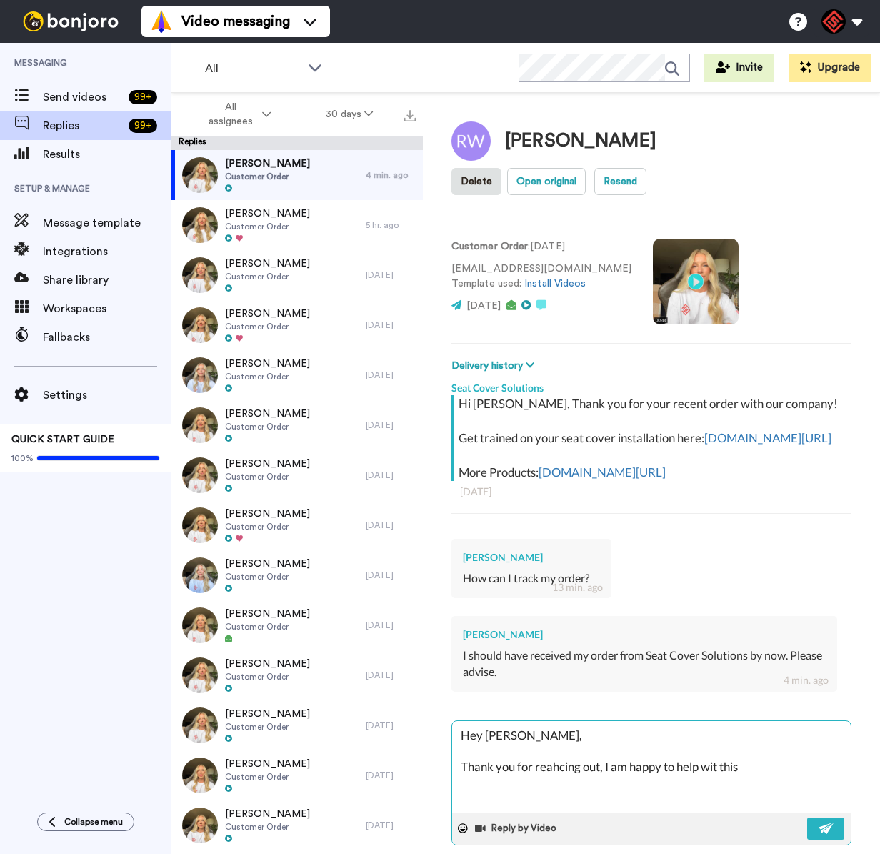
type textarea "x"
type textarea "Hey Rodney, Thank you for reahcing out, I am happy to help wit this!"
type textarea "x"
type textarea "Hey Rodney, Thank you for reahcing out, I am happy to help wit this!"
type textarea "x"
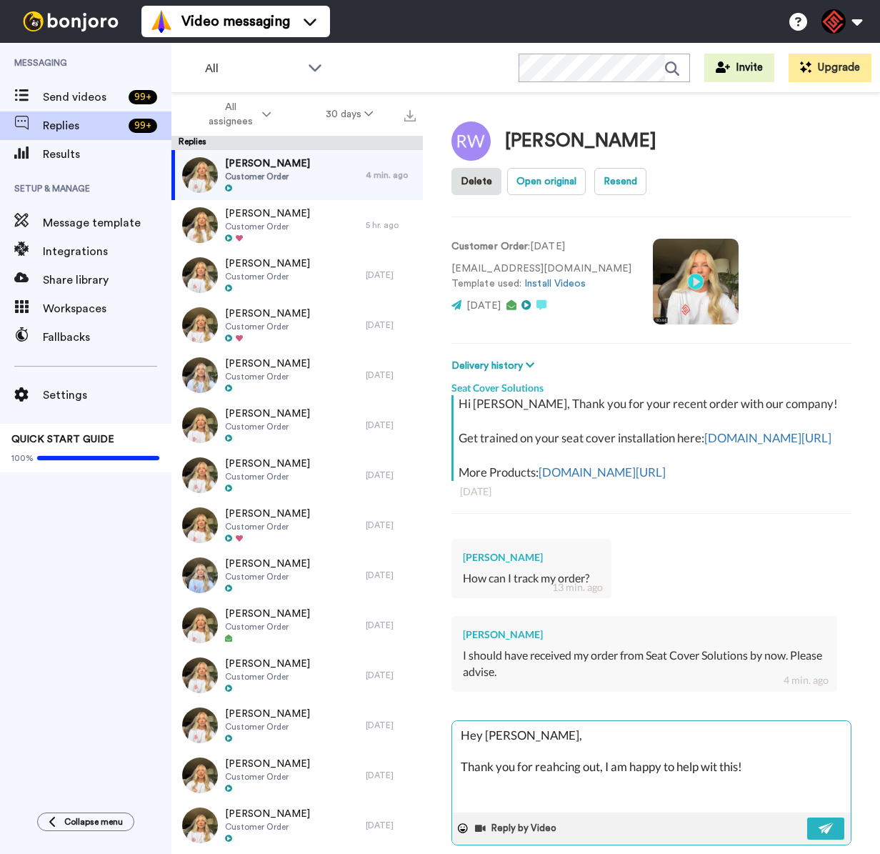
type textarea "Hey Rodney, Thank you for reahcing out, I am happy to help wit this! T"
type textarea "x"
type textarea "Hey Rodney, Thank you for reahcing out, I am happy to help wit this! Th"
type textarea "x"
type textarea "Hey Rodney, Thank you for reahcing out, I am happy to help wit this! The"
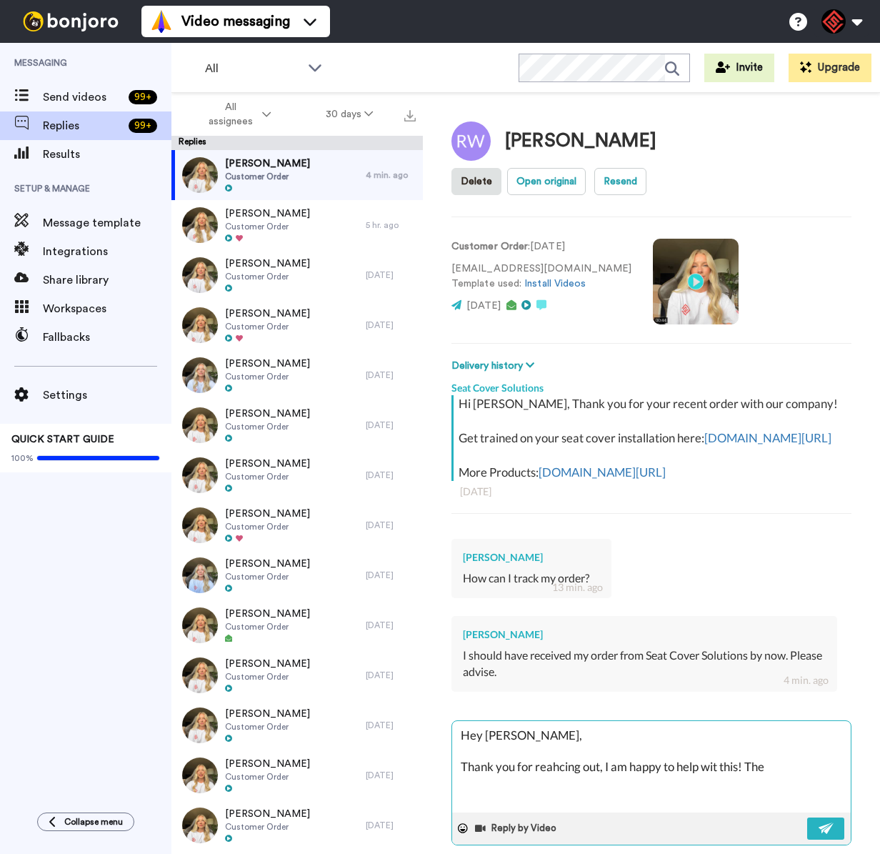
type textarea "x"
type textarea "Hey Rodney, Thank you for reahcing out, I am happy to help wit this! The"
type textarea "x"
type textarea "Hey Rodney, Thank you for reahcing out, I am happy to help wit this! The b"
type textarea "x"
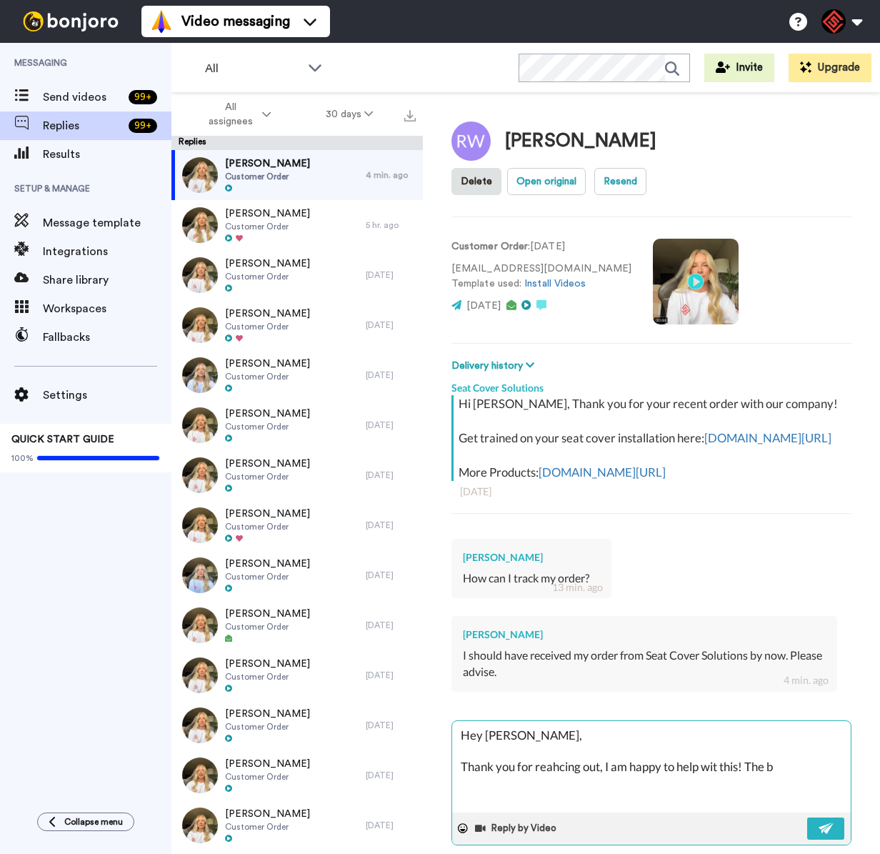
type textarea "Hey Rodney, Thank you for reahcing out, I am happy to help wit this! The bl"
type textarea "x"
type textarea "Hey Rodney, Thank you for reahcing out, I am happy to help wit this! The bla"
type textarea "x"
type textarea "Hey Rodney, Thank you for reahcing out, I am happy to help wit this! The blac"
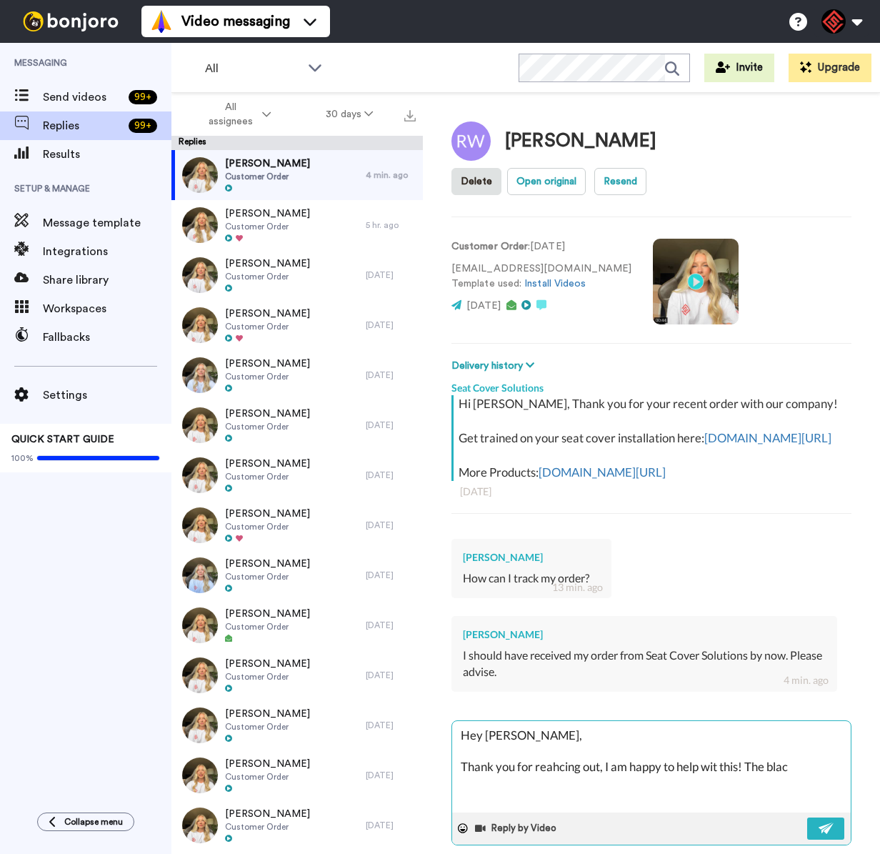
type textarea "x"
type textarea "Hey Rodney, Thank you for reahcing out, I am happy to help wit this! The black"
type textarea "x"
type textarea "Hey Rodney, Thank you for reahcing out, I am happy to help wit this! The black"
type textarea "x"
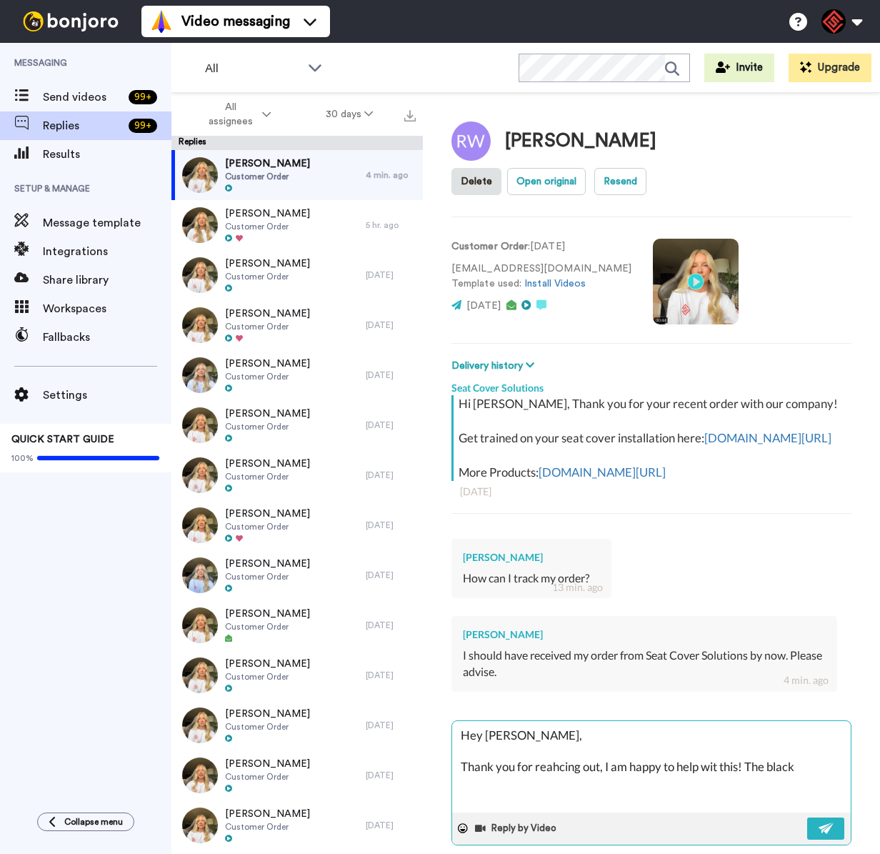
type textarea "Hey Rodney, Thank you for reahcing out, I am happy to help wit this! The black a"
type textarea "x"
type textarea "Hey Rodney, Thank you for reahcing out, I am happy to help wit this! The black …"
type textarea "x"
type textarea "Hey Rodney, Thank you for reahcing out, I am happy to help wit this! The black …"
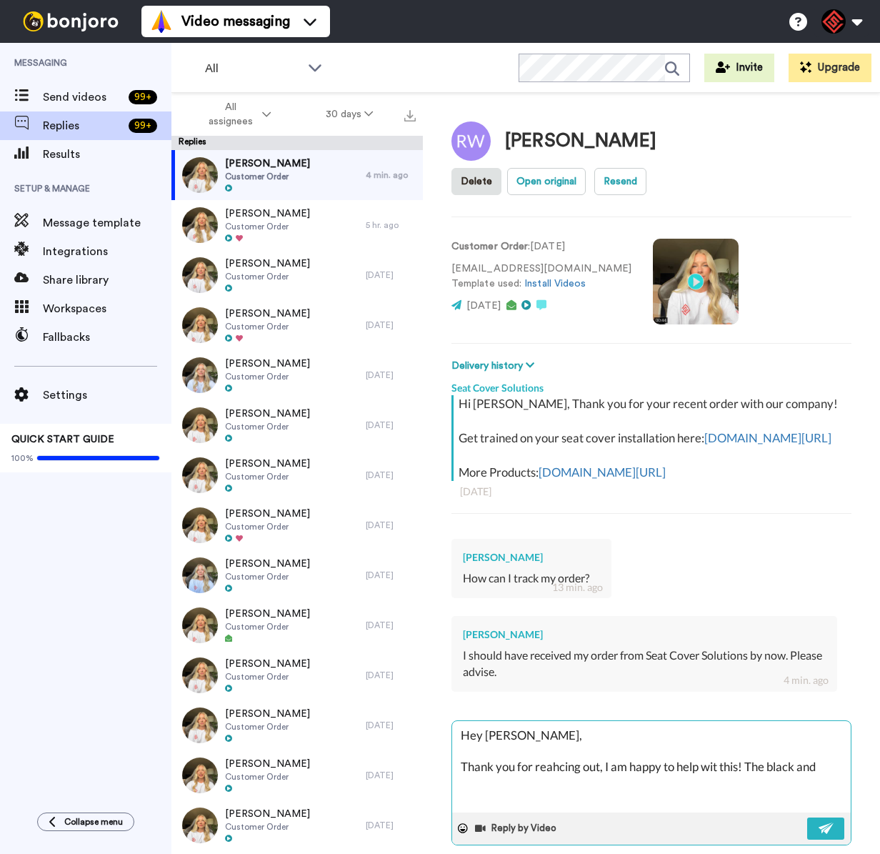
type textarea "x"
type textarea "Hey Rodney, Thank you for reahcing out, I am happy to help wit this! The black …"
type textarea "x"
type textarea "Hey Rodney, Thank you for reahcing out, I am happy to help wit this! The black …"
type textarea "x"
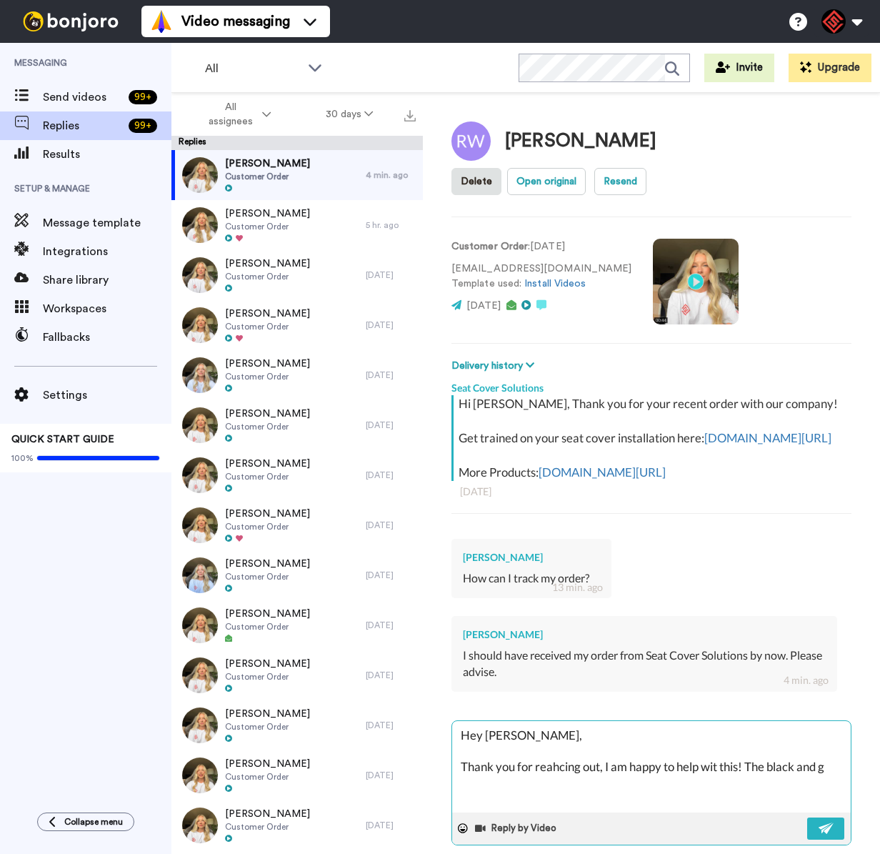
type textarea "Hey Rodney, Thank you for reahcing out, I am happy to help wit this! The black …"
type textarea "x"
type textarea "Hey Rodney, Thank you for reahcing out, I am happy to help wit this! The black …"
type textarea "x"
type textarea "Hey Rodney, Thank you for reahcing out, I am happy to help wit this! The black …"
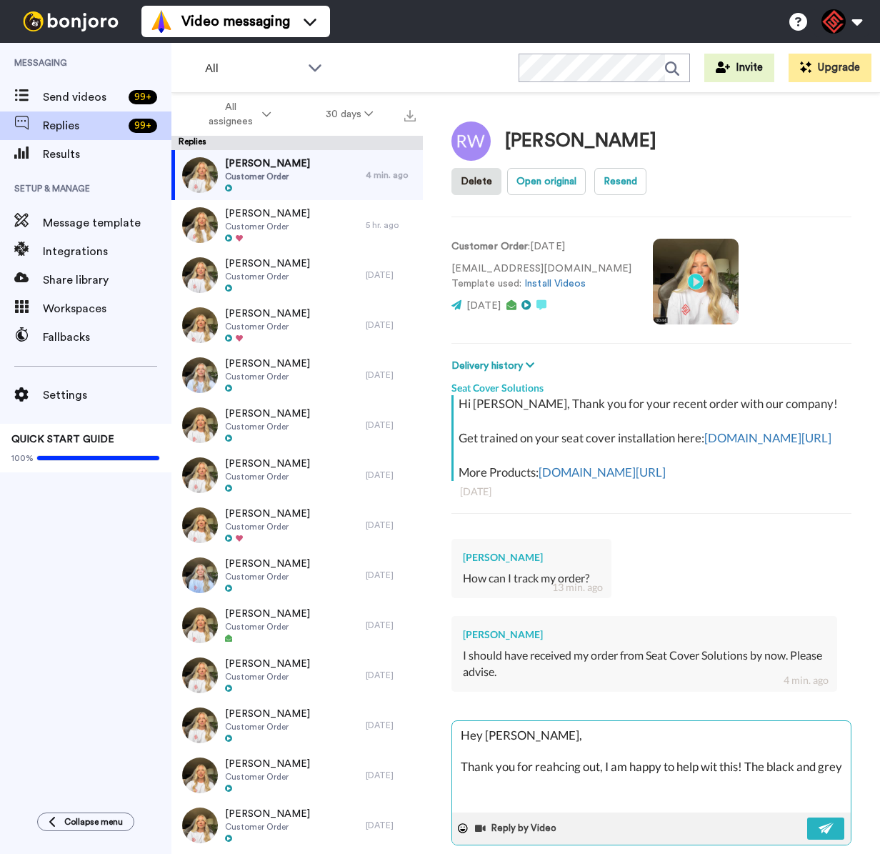
type textarea "x"
type textarea "Hey Rodney, Thank you for reahcing out, I am happy to help wit this! The black …"
type textarea "x"
type textarea "Hey Rodney, Thank you for reahcing out, I am happy to help wit this! The black …"
type textarea "x"
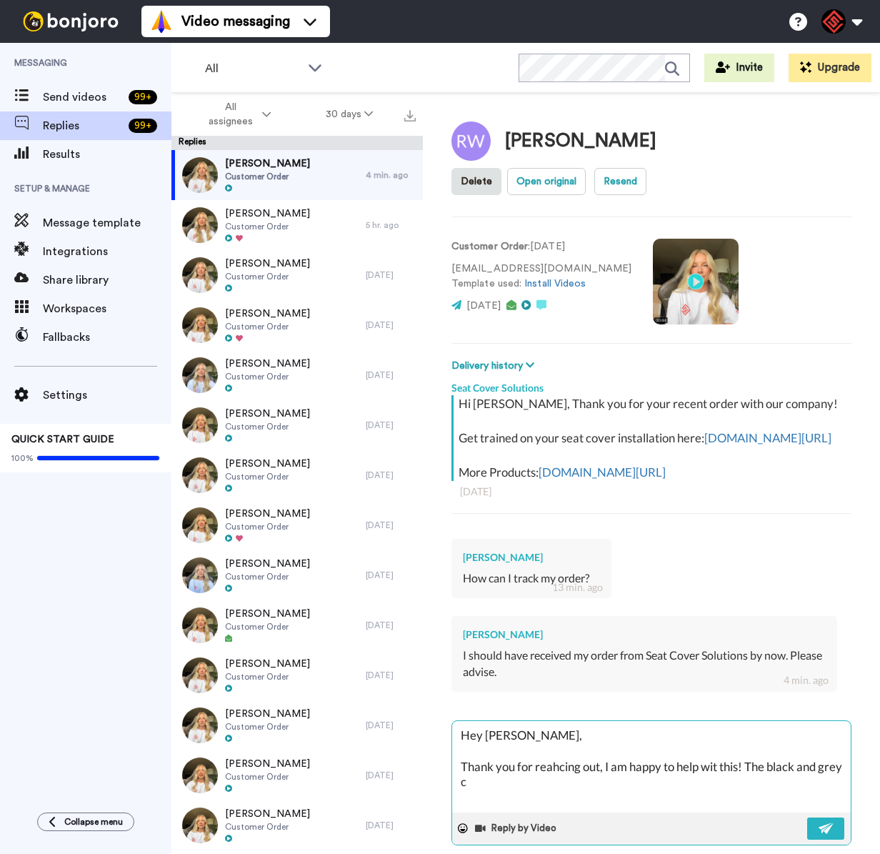
type textarea "Hey Rodney, Thank you for reahcing out, I am happy to help wit this! The black …"
type textarea "x"
type textarea "Hey Rodney, Thank you for reahcing out, I am happy to help wit this! The black …"
type textarea "x"
type textarea "Hey Rodney, Thank you for reahcing out, I am happy to help wit this! The black …"
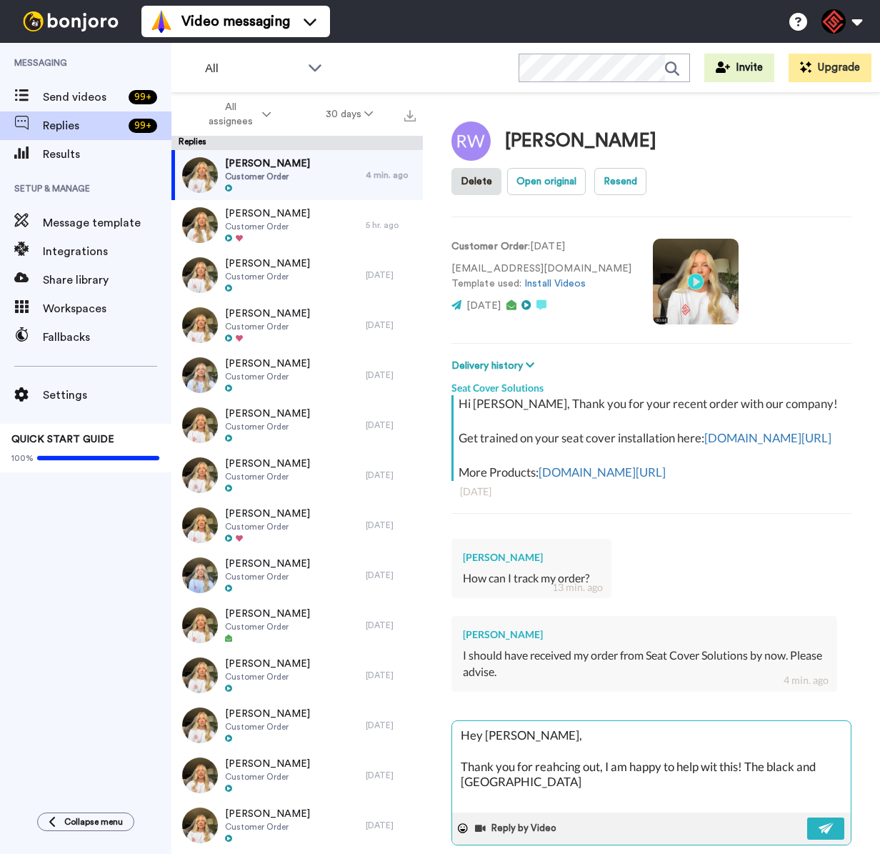
type textarea "x"
type textarea "Hey Rodney, Thank you for reahcing out, I am happy to help wit this! The black …"
type textarea "x"
type textarea "Hey Rodney, Thank you for reahcing out, I am happy to help wit this! The black …"
type textarea "x"
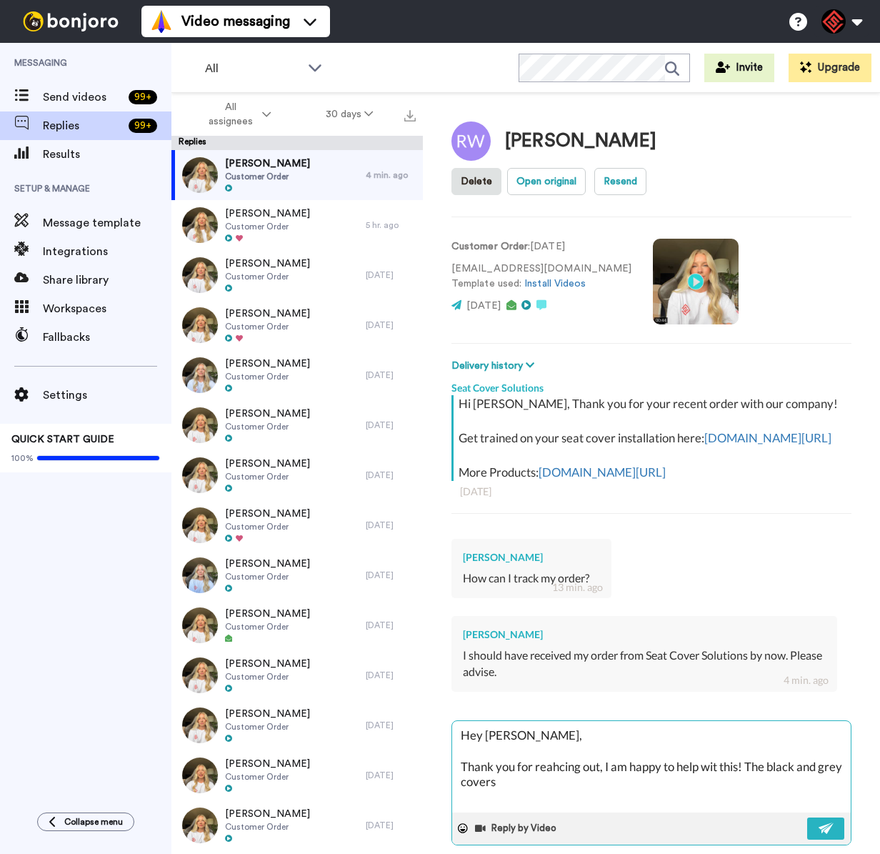
type textarea "Hey Rodney, Thank you for reahcing out, I am happy to help wit this! The black …"
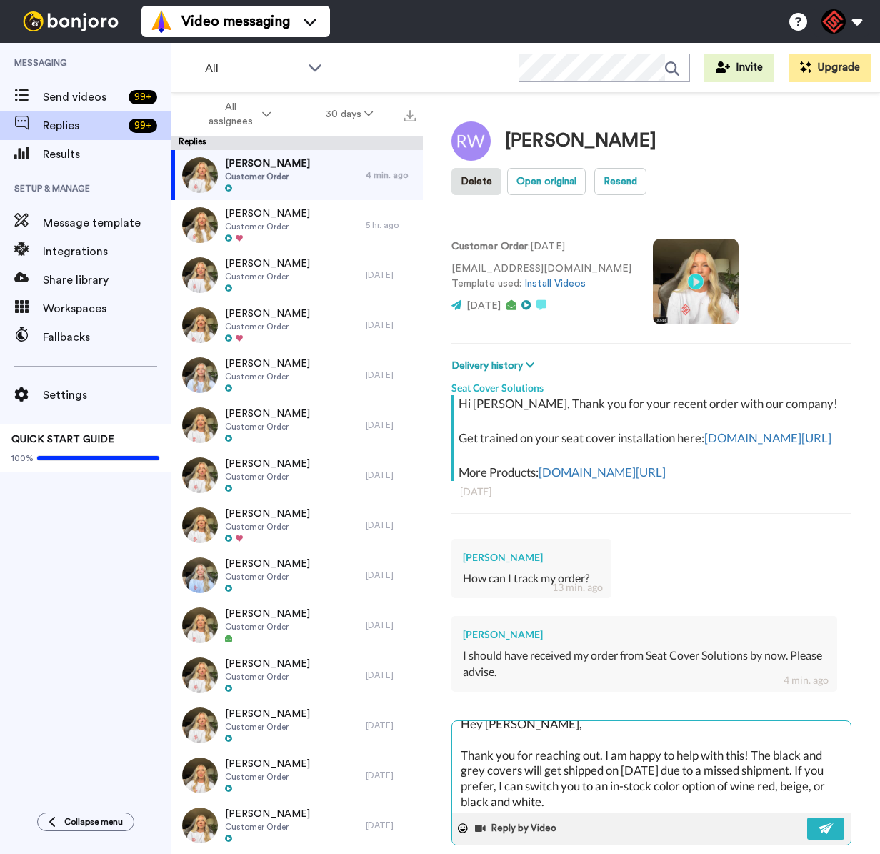
scroll to position [15, 0]
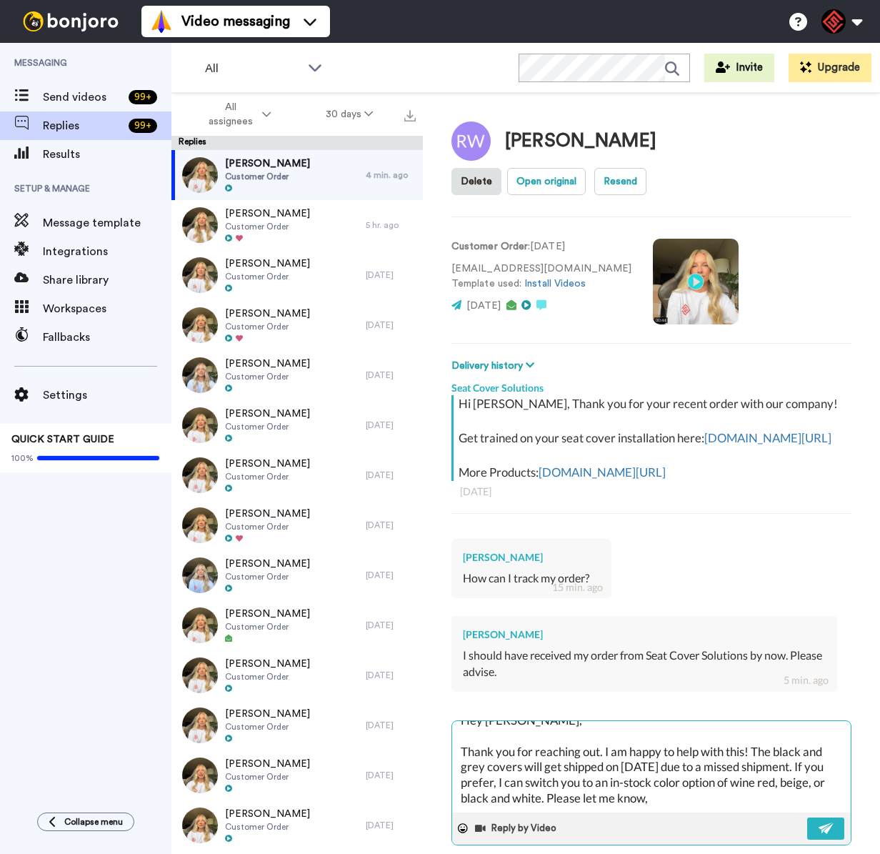
paste textarea "I appreciate you letting me help you with this. If you have any further questio…"
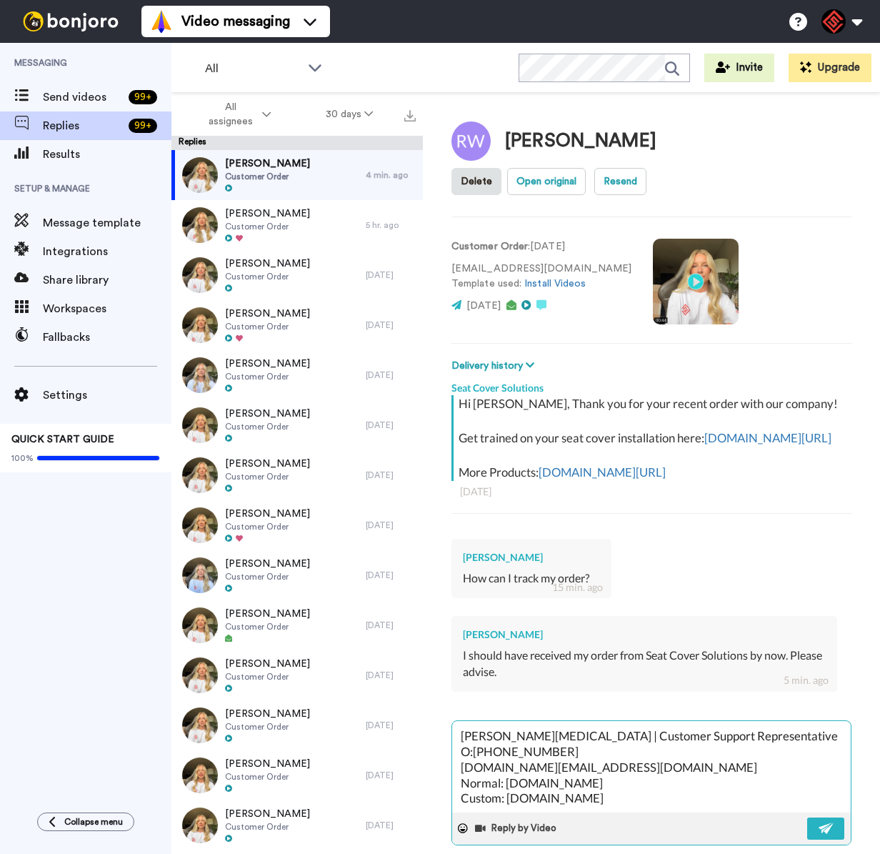
click at [817, 834] on div "Reply by Video" at bounding box center [651, 828] width 399 height 32
click at [819, 823] on img at bounding box center [827, 827] width 16 height 11
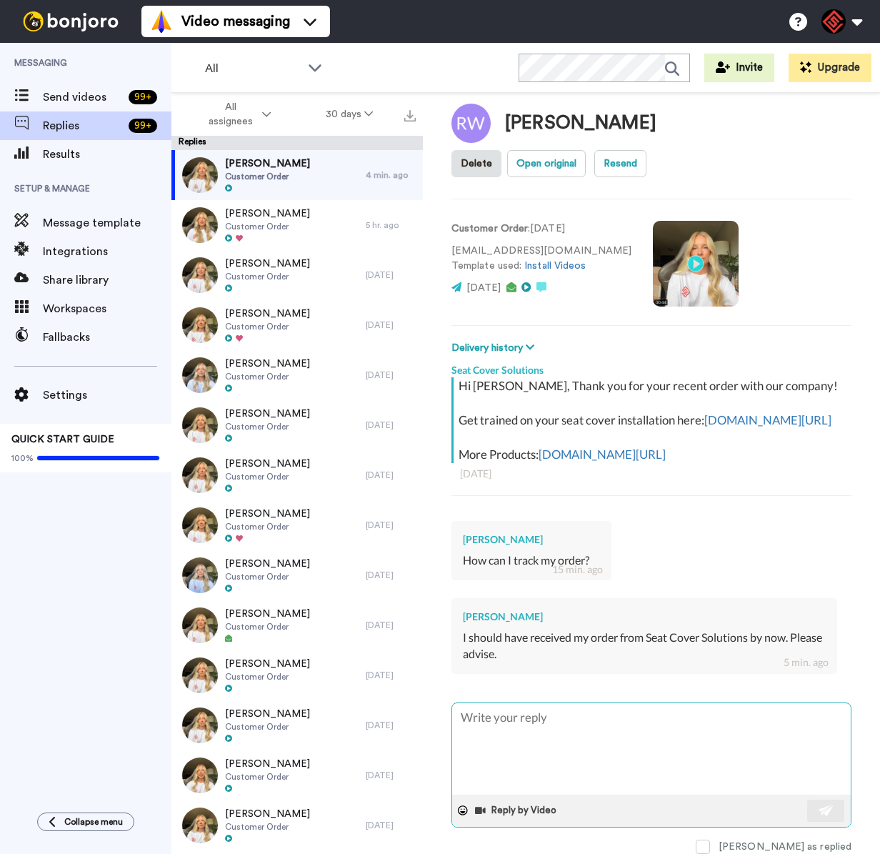
scroll to position [21, 0]
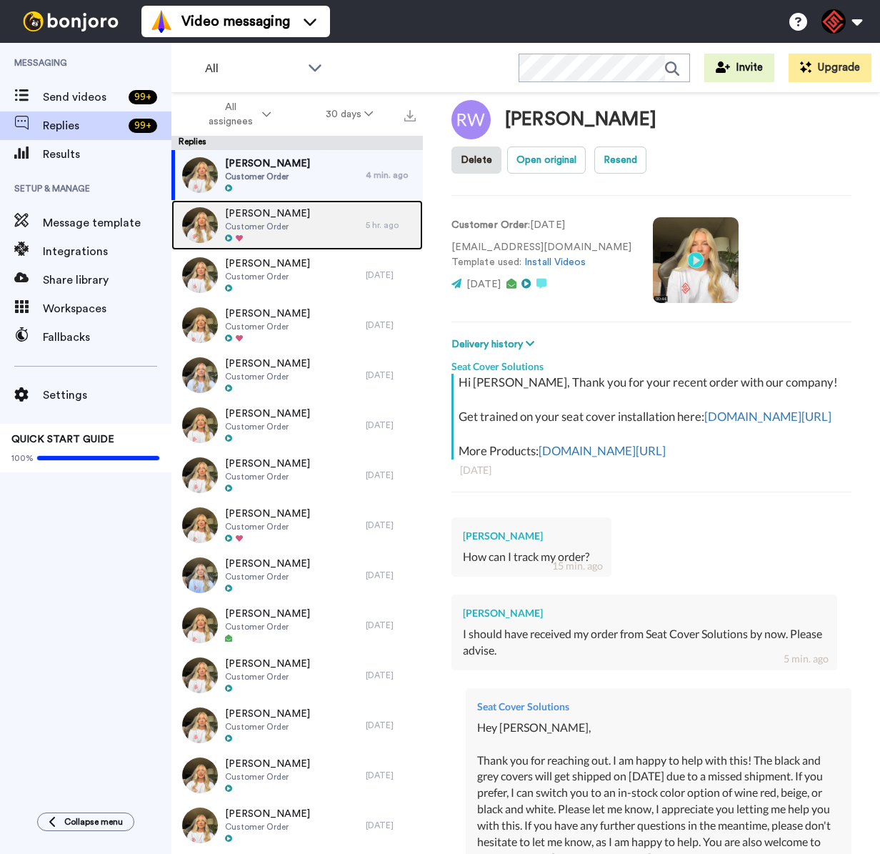
click at [366, 219] on div "5 hr. ago" at bounding box center [391, 224] width 50 height 11
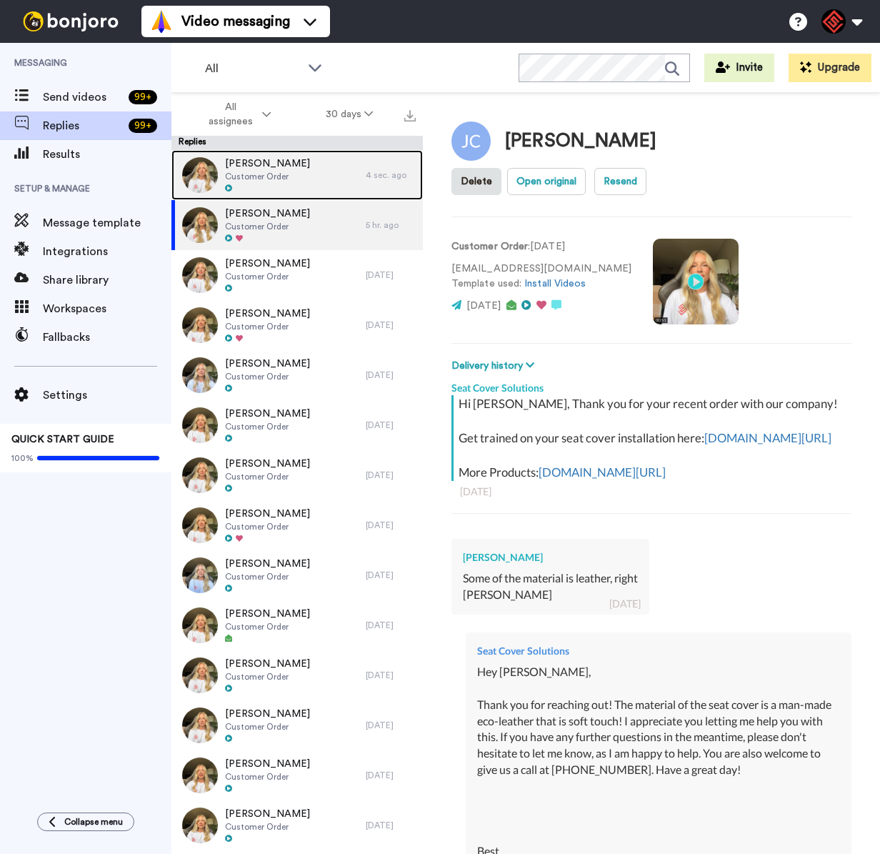
click at [315, 177] on div "Rodney Watson Customer Order" at bounding box center [268, 175] width 194 height 50
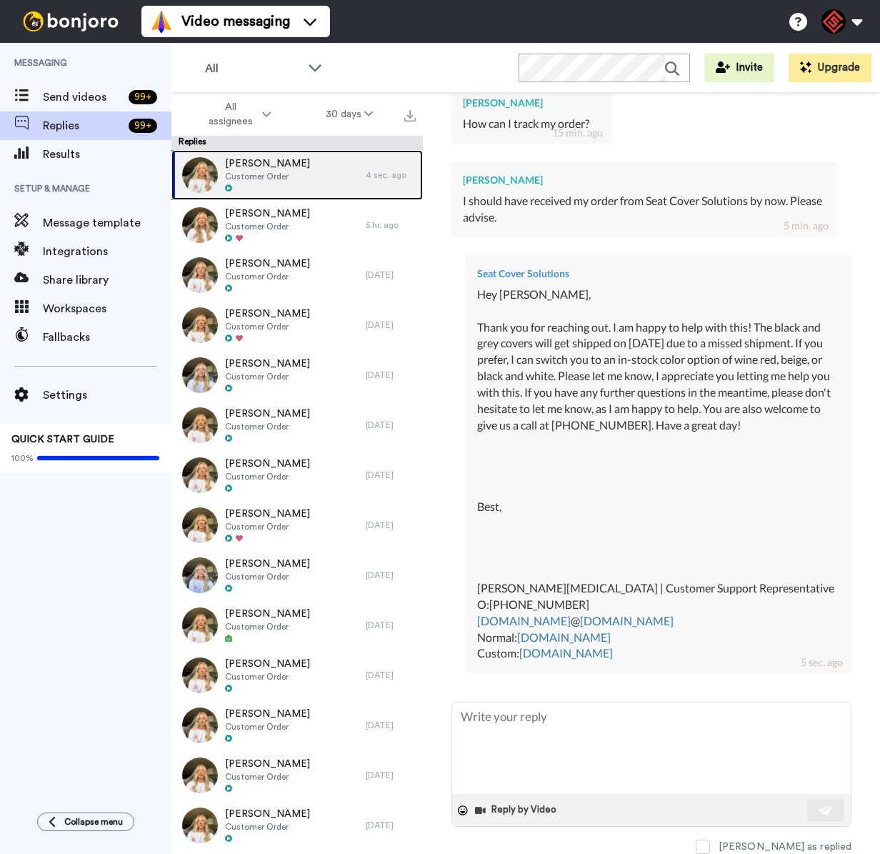
scroll to position [474, 0]
